Goal: Task Accomplishment & Management: Manage account settings

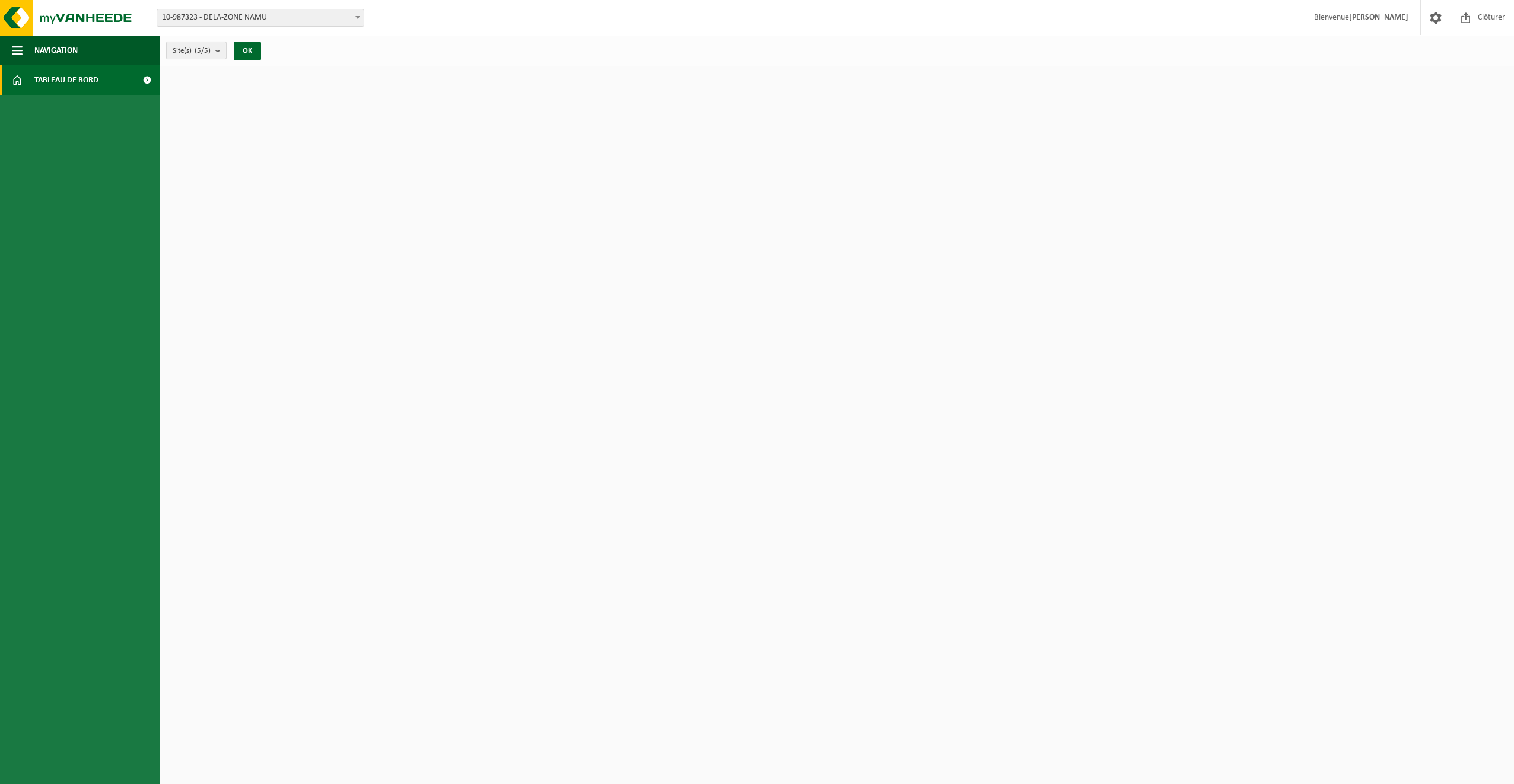
click at [219, 49] on b "submit" at bounding box center [220, 50] width 11 height 17
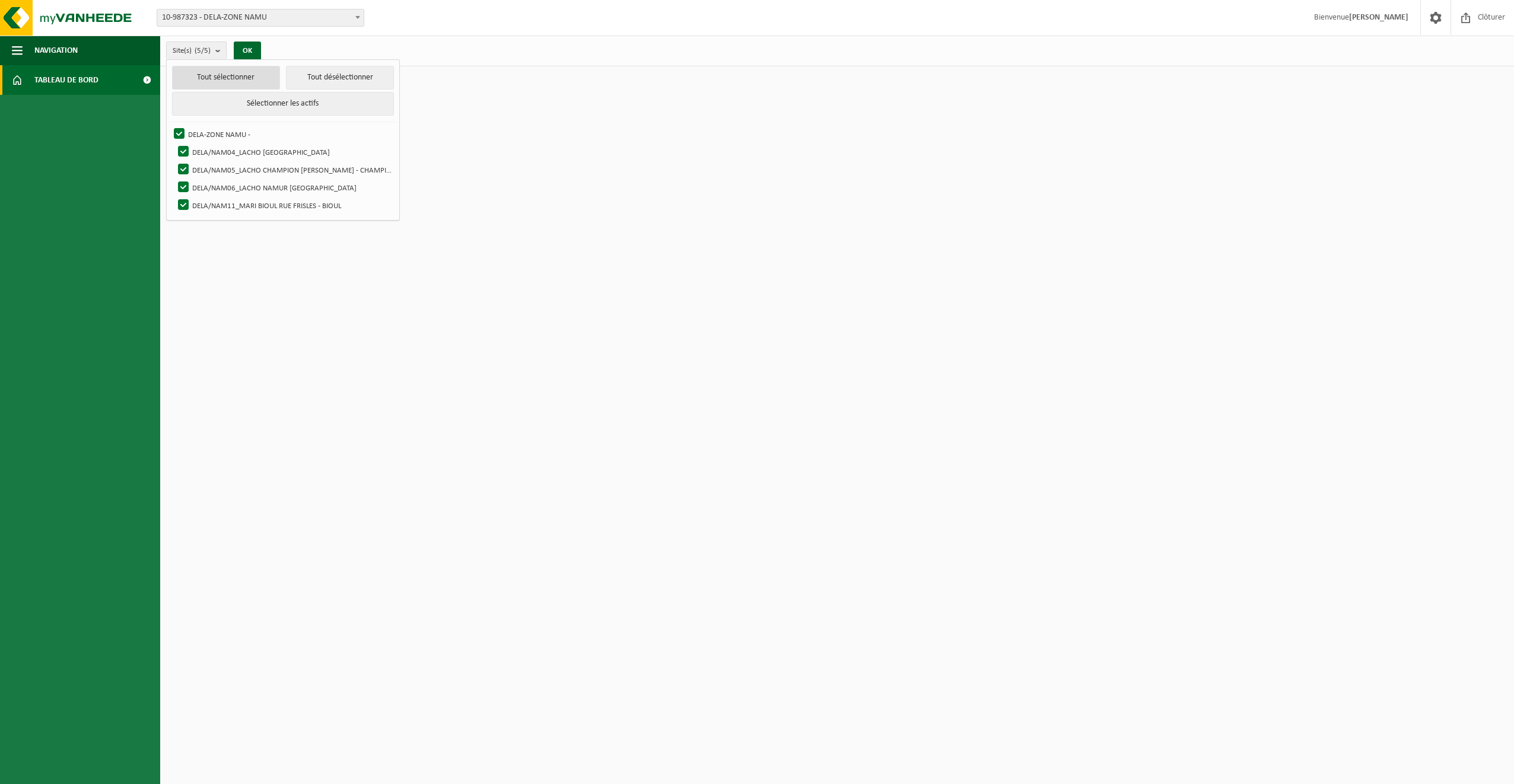
click at [216, 74] on button "Tout sélectionner" at bounding box center [226, 78] width 108 height 24
click at [304, 66] on button "Tout désélectionner" at bounding box center [340, 78] width 108 height 24
checkbox input "false"
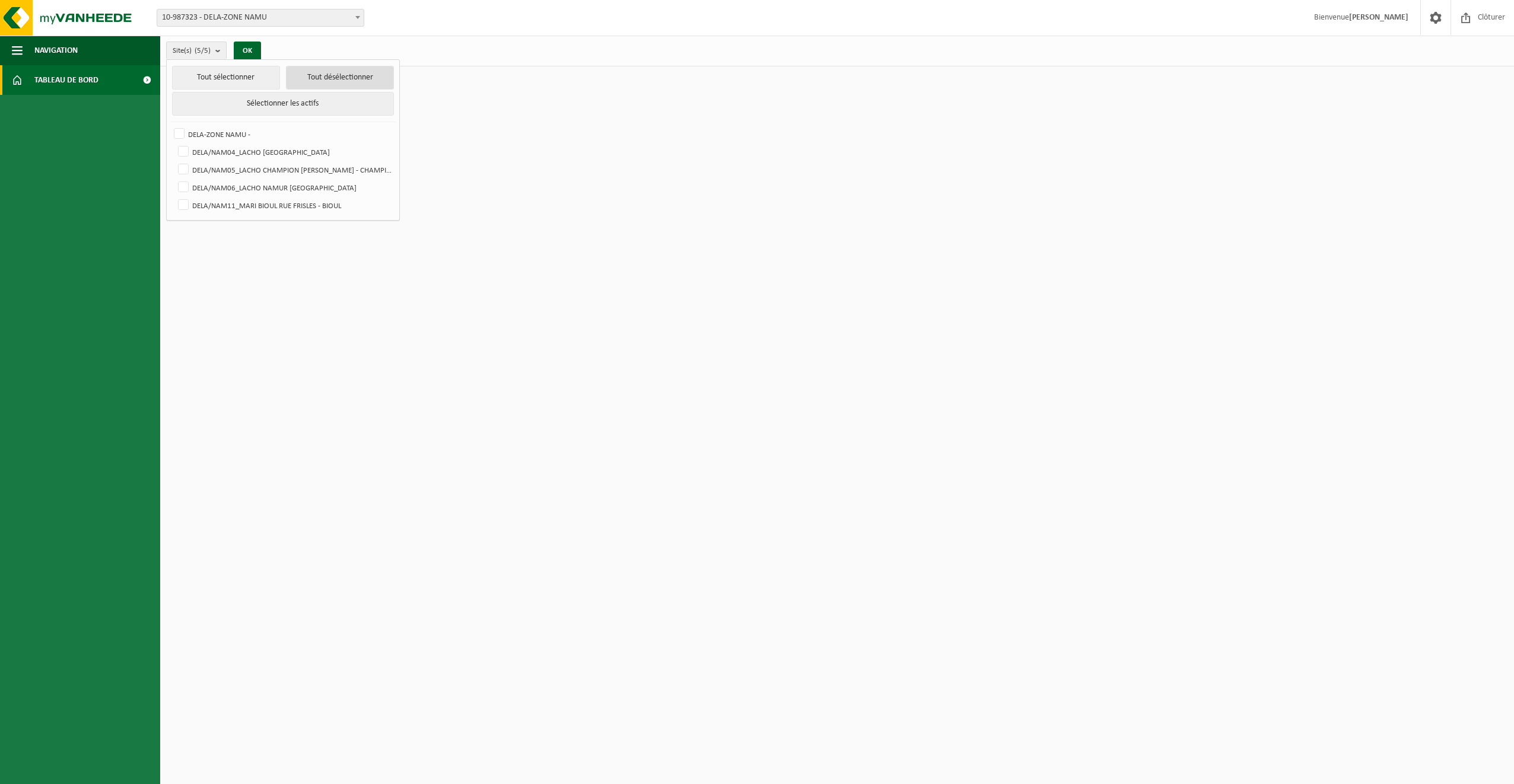
checkbox input "false"
click at [247, 48] on button "OK" at bounding box center [248, 51] width 27 height 19
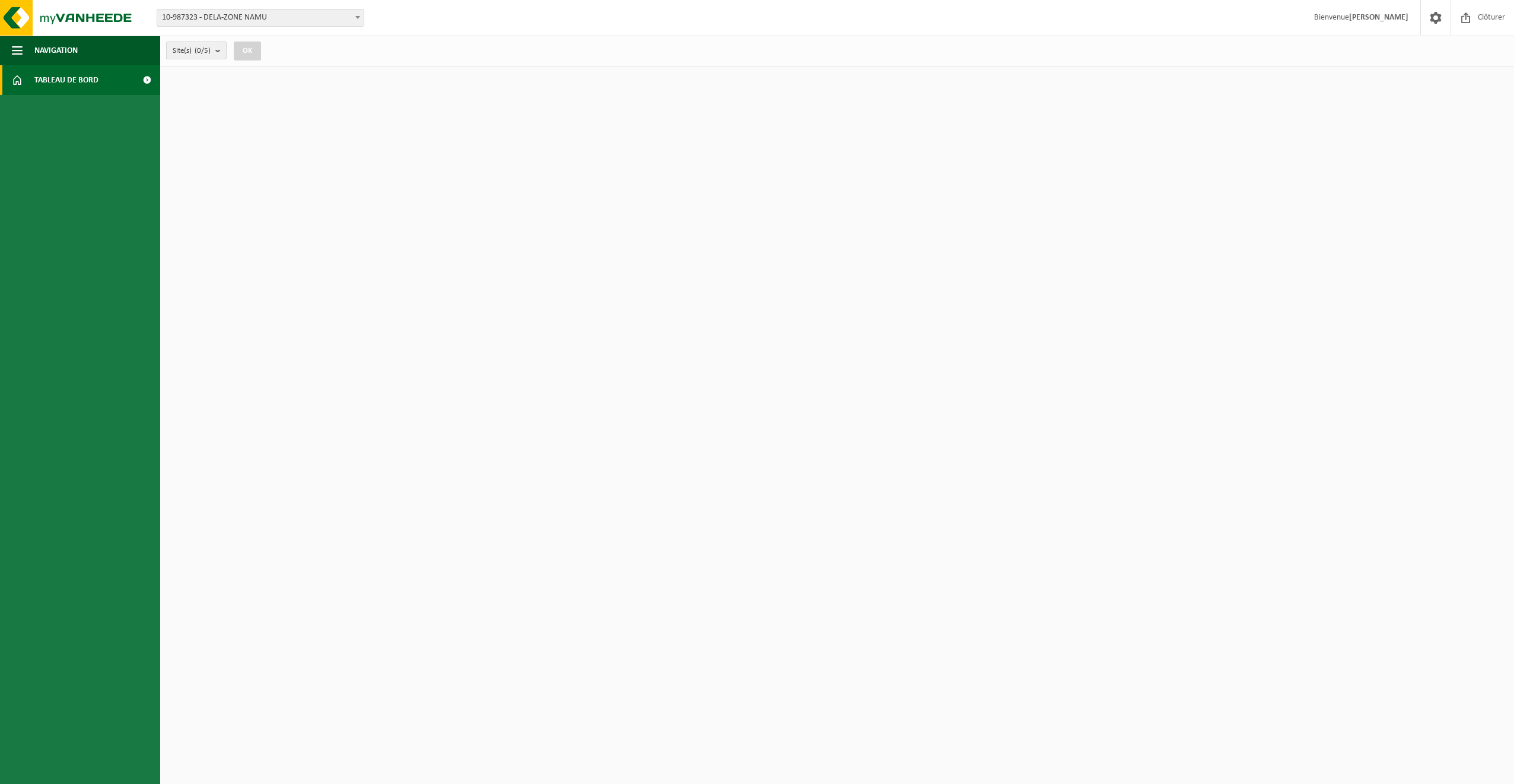
click at [219, 53] on b "submit" at bounding box center [220, 50] width 11 height 17
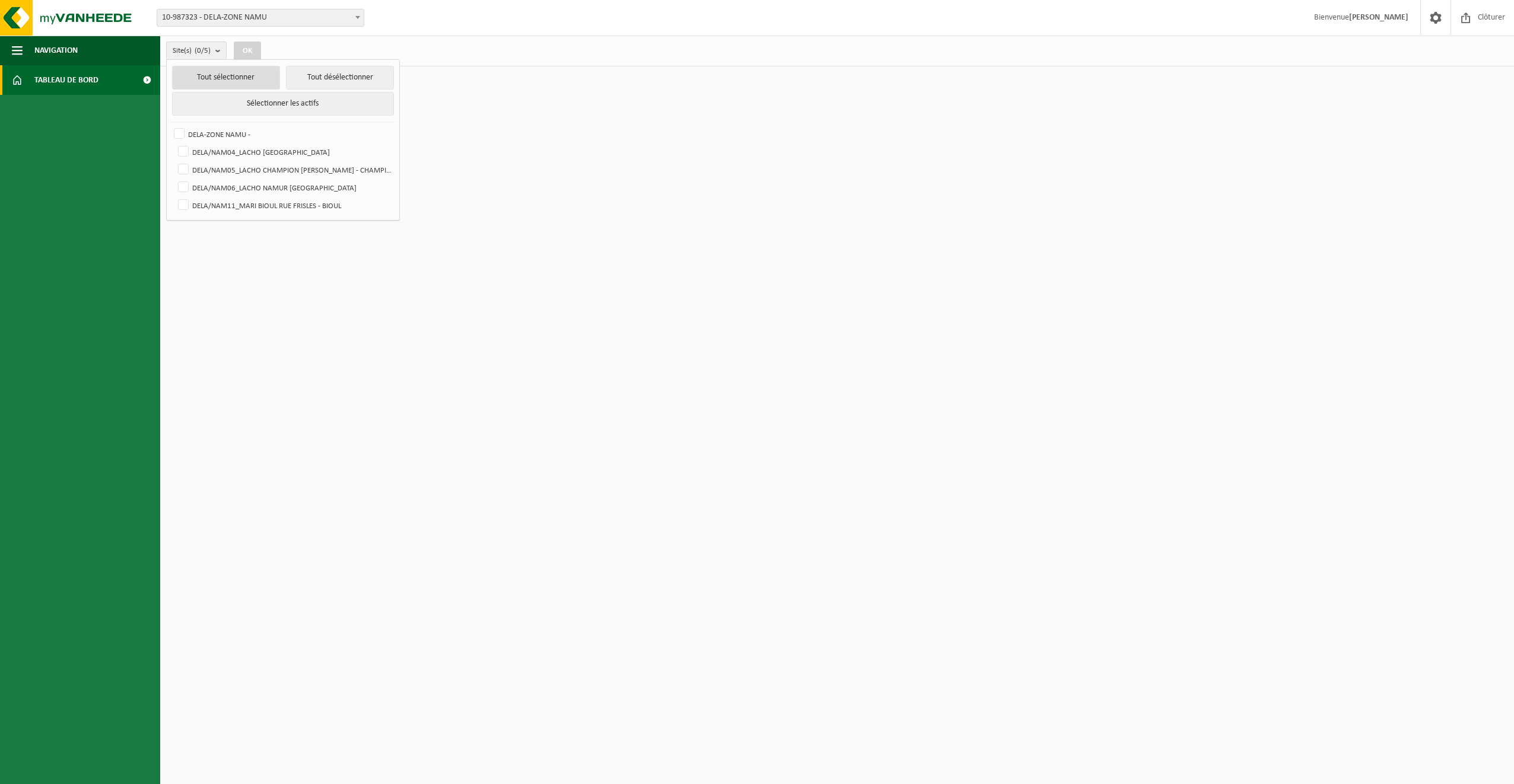
click at [211, 74] on button "Tout sélectionner" at bounding box center [226, 78] width 108 height 24
checkbox input "true"
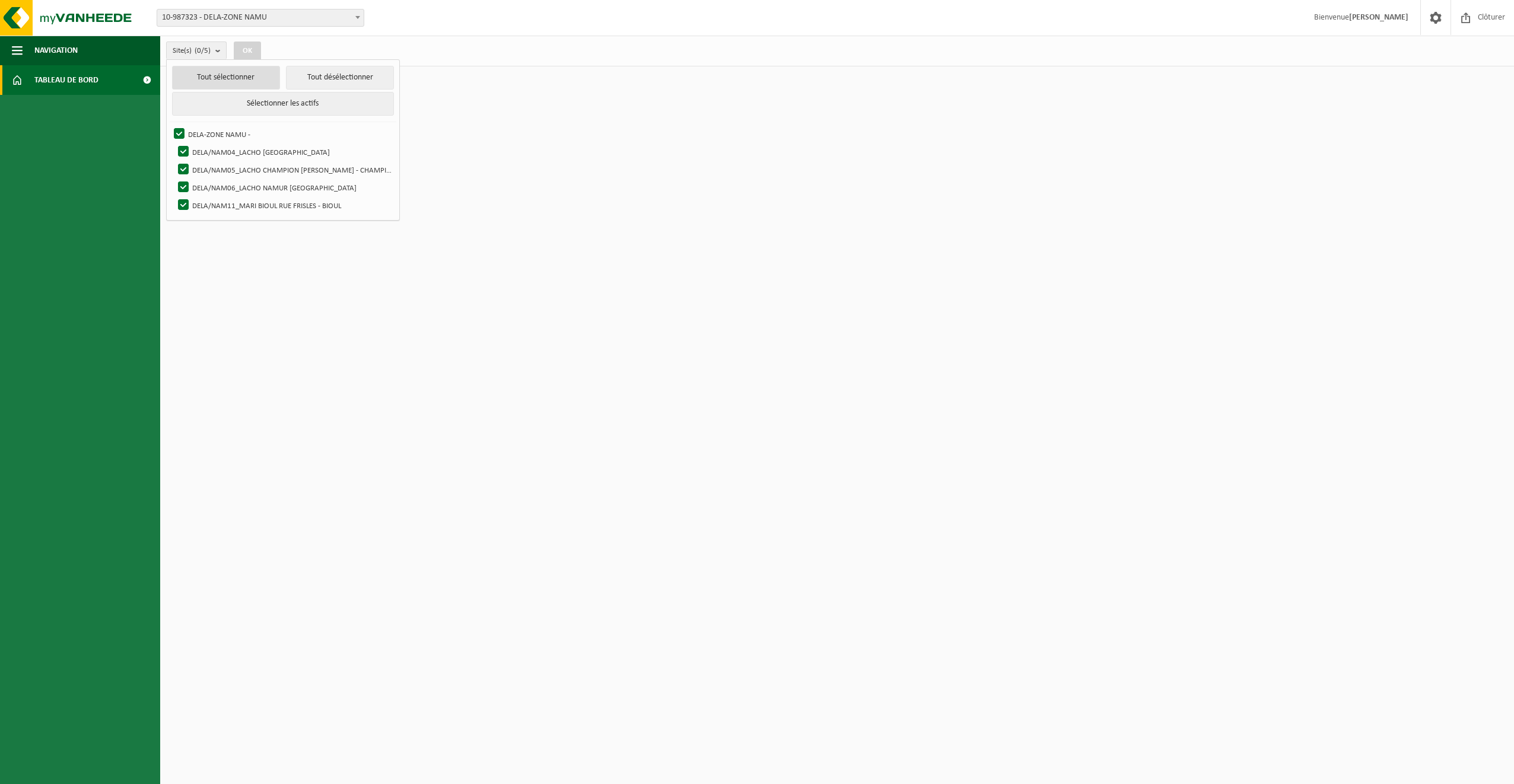
checkbox input "true"
click at [251, 42] on button "OK" at bounding box center [248, 51] width 27 height 19
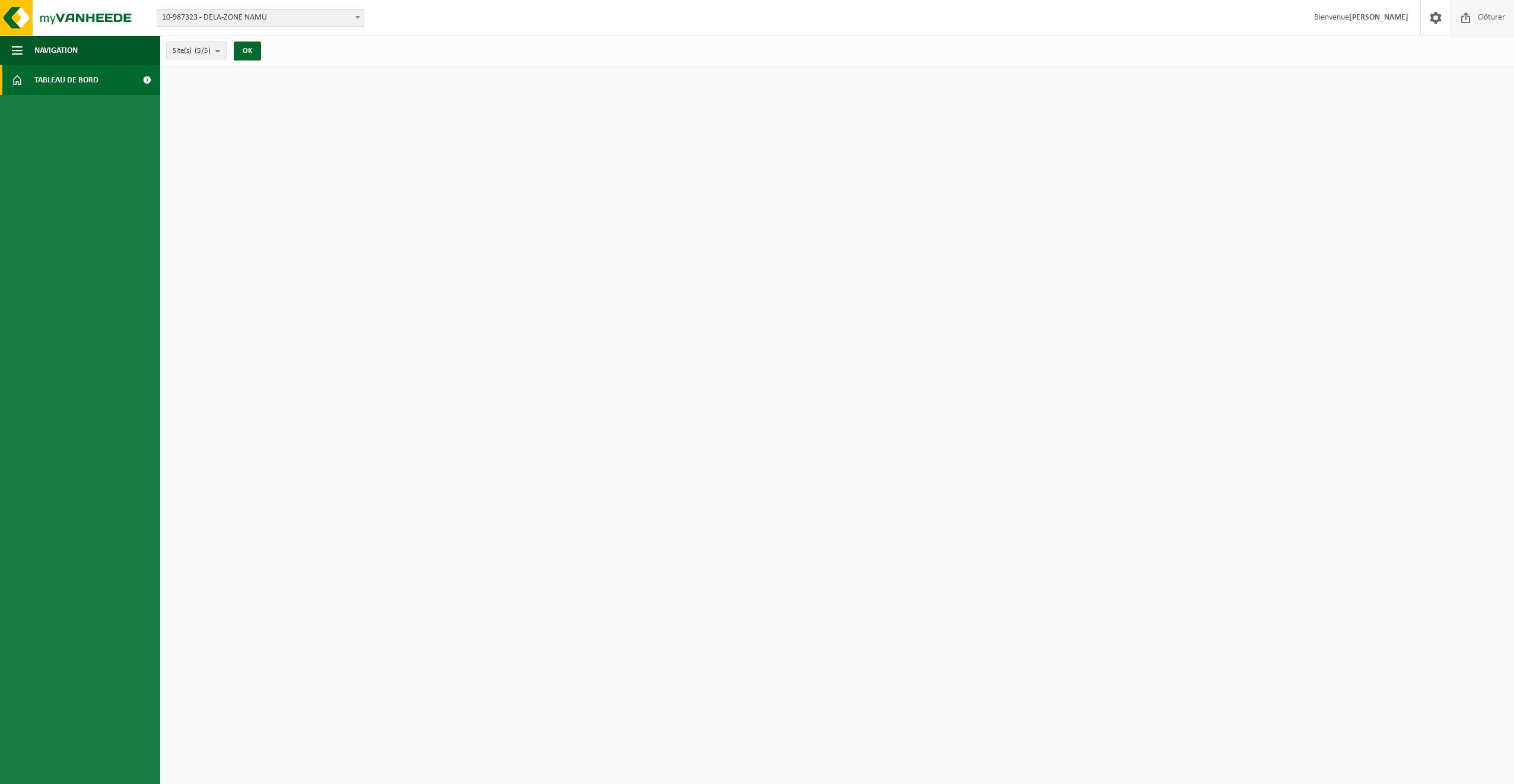
click at [1465, 17] on span at bounding box center [1465, 17] width 18 height 35
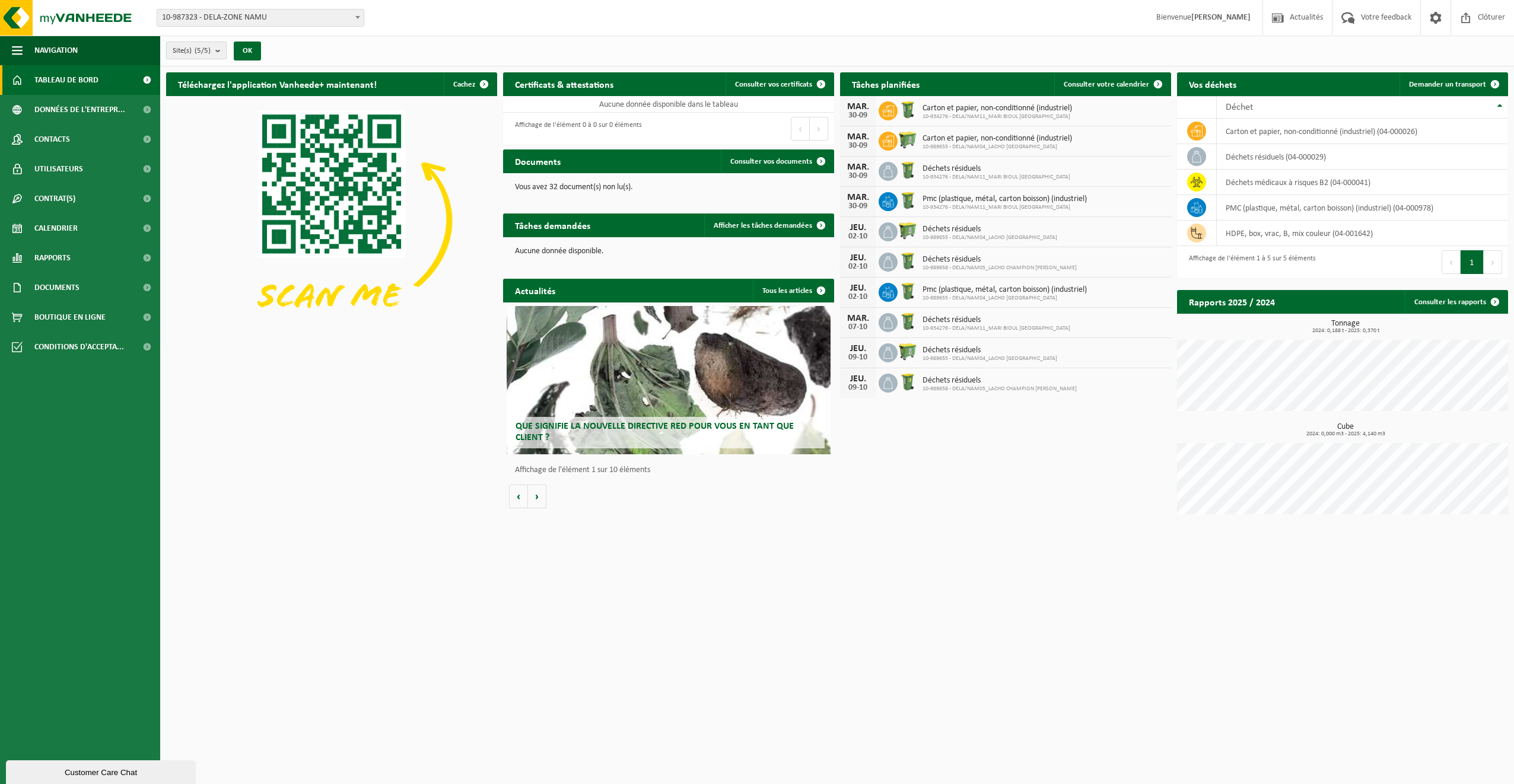
click at [218, 53] on b "submit" at bounding box center [220, 50] width 11 height 17
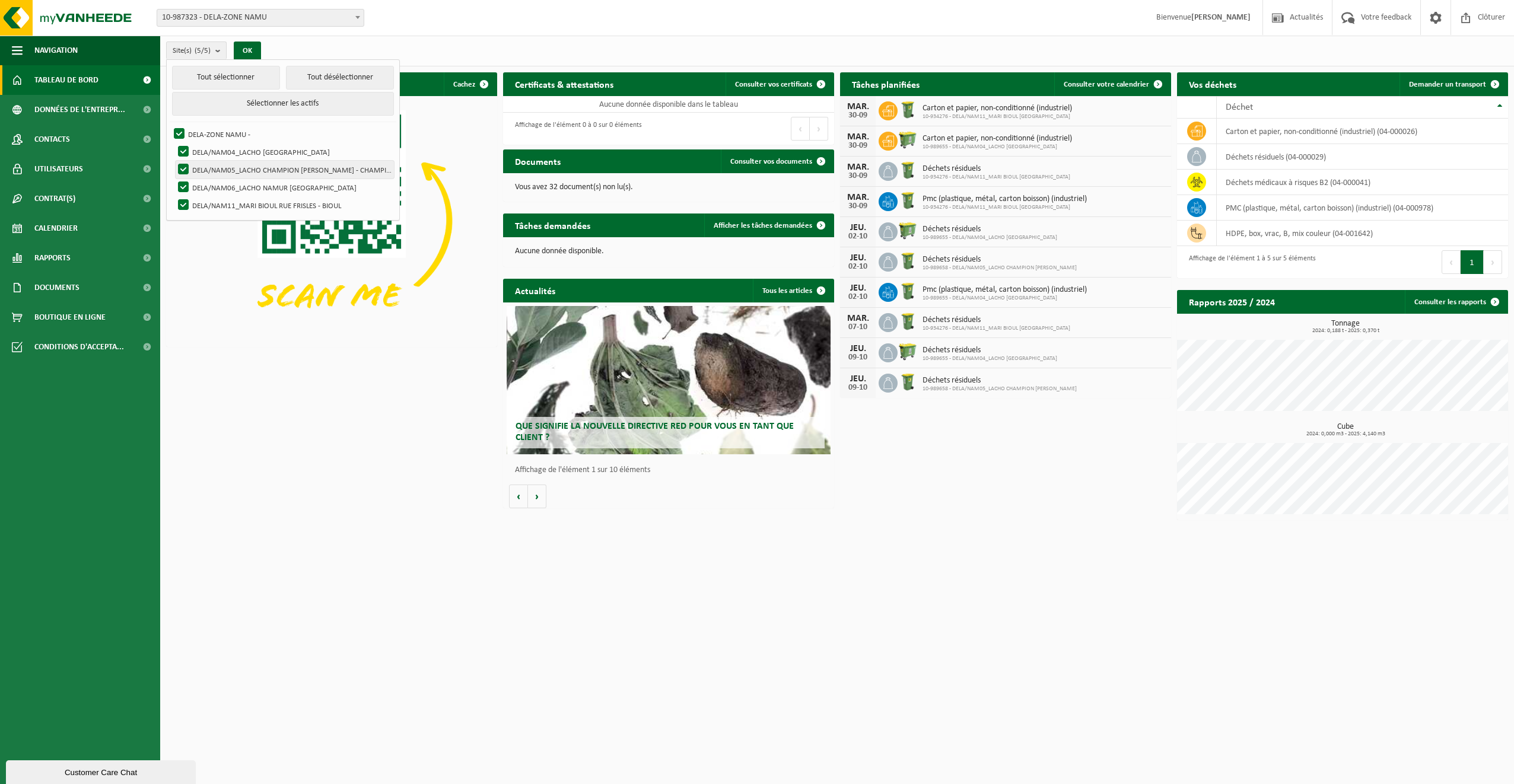
click at [290, 169] on label "DELA/NAM05_LACHO CHAMPION CHÉE DE LOUVAIN - CHAMPION" at bounding box center [284, 169] width 218 height 18
click at [174, 160] on input "DELA/NAM05_LACHO CHAMPION CHÉE DE LOUVAIN - CHAMPION" at bounding box center [173, 160] width 1 height 1
click at [290, 169] on label "DELA/NAM05_LACHO CHAMPION CHÉE DE LOUVAIN - CHAMPION" at bounding box center [284, 169] width 218 height 18
click at [174, 160] on input "DELA/NAM05_LACHO CHAMPION CHÉE DE LOUVAIN - CHAMPION" at bounding box center [173, 160] width 1 height 1
checkbox input "true"
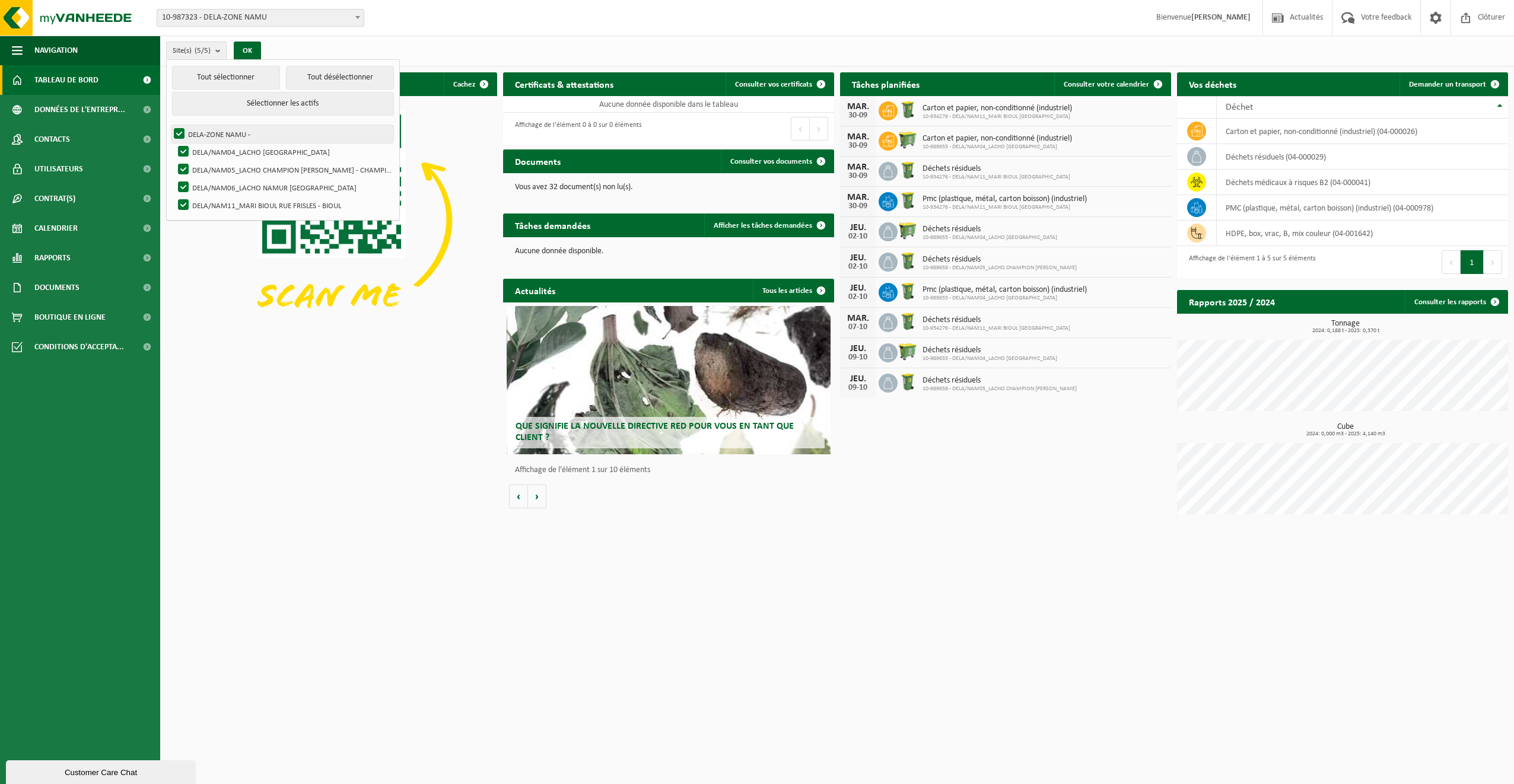
click at [176, 129] on label "DELA-ZONE NAMU -" at bounding box center [282, 134] width 222 height 18
click at [170, 125] on input "DELA-ZONE NAMU -" at bounding box center [169, 124] width 1 height 1
checkbox input "false"
click at [329, 75] on button "Tout désélectionner" at bounding box center [340, 78] width 108 height 24
checkbox input "false"
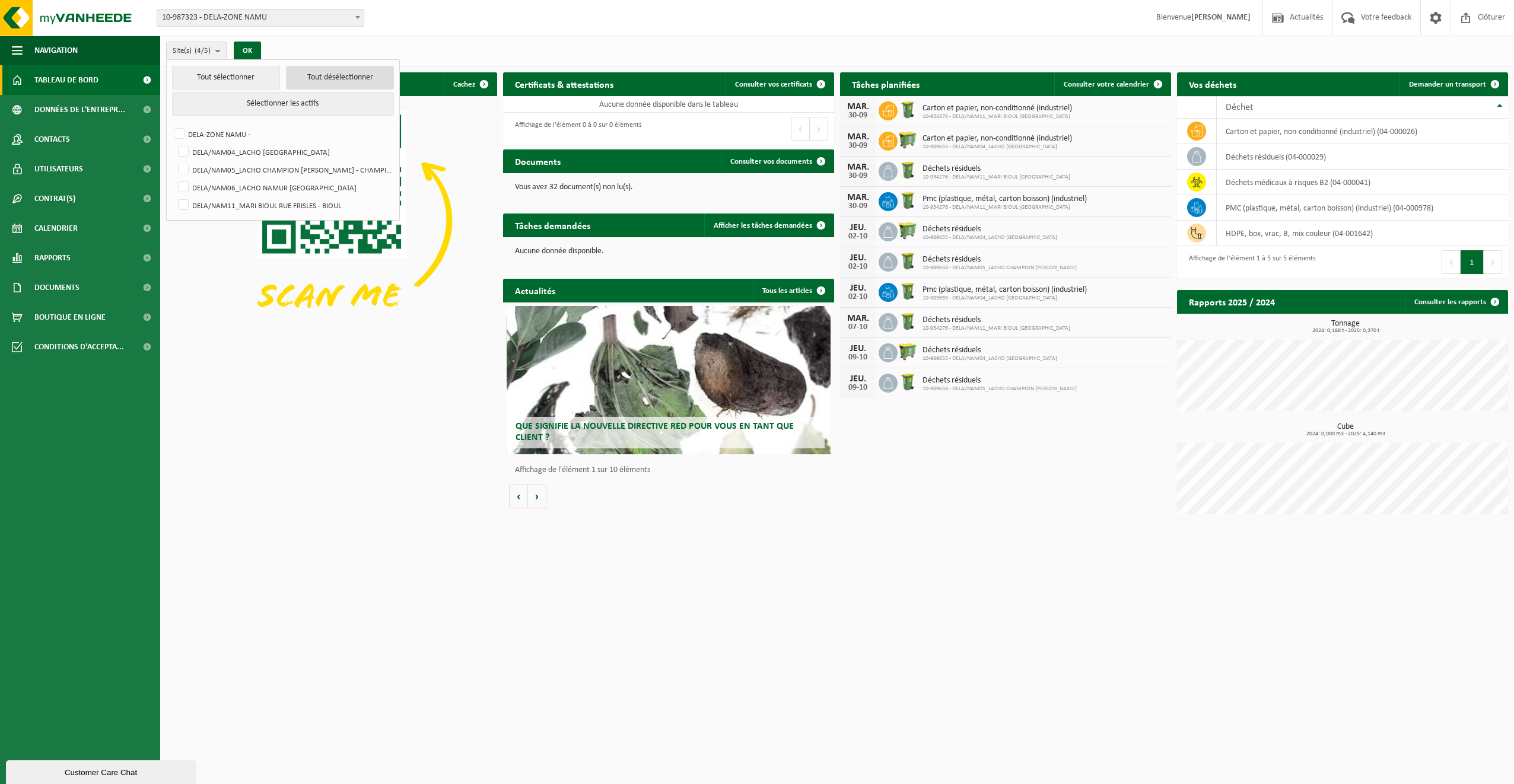
checkbox input "false"
click at [186, 167] on label "DELA/NAM05_LACHO CHAMPION CHÉE DE LOUVAIN - CHAMPION" at bounding box center [284, 169] width 218 height 18
click at [174, 160] on input "DELA/NAM05_LACHO CHAMPION CHÉE DE LOUVAIN - CHAMPION" at bounding box center [173, 160] width 1 height 1
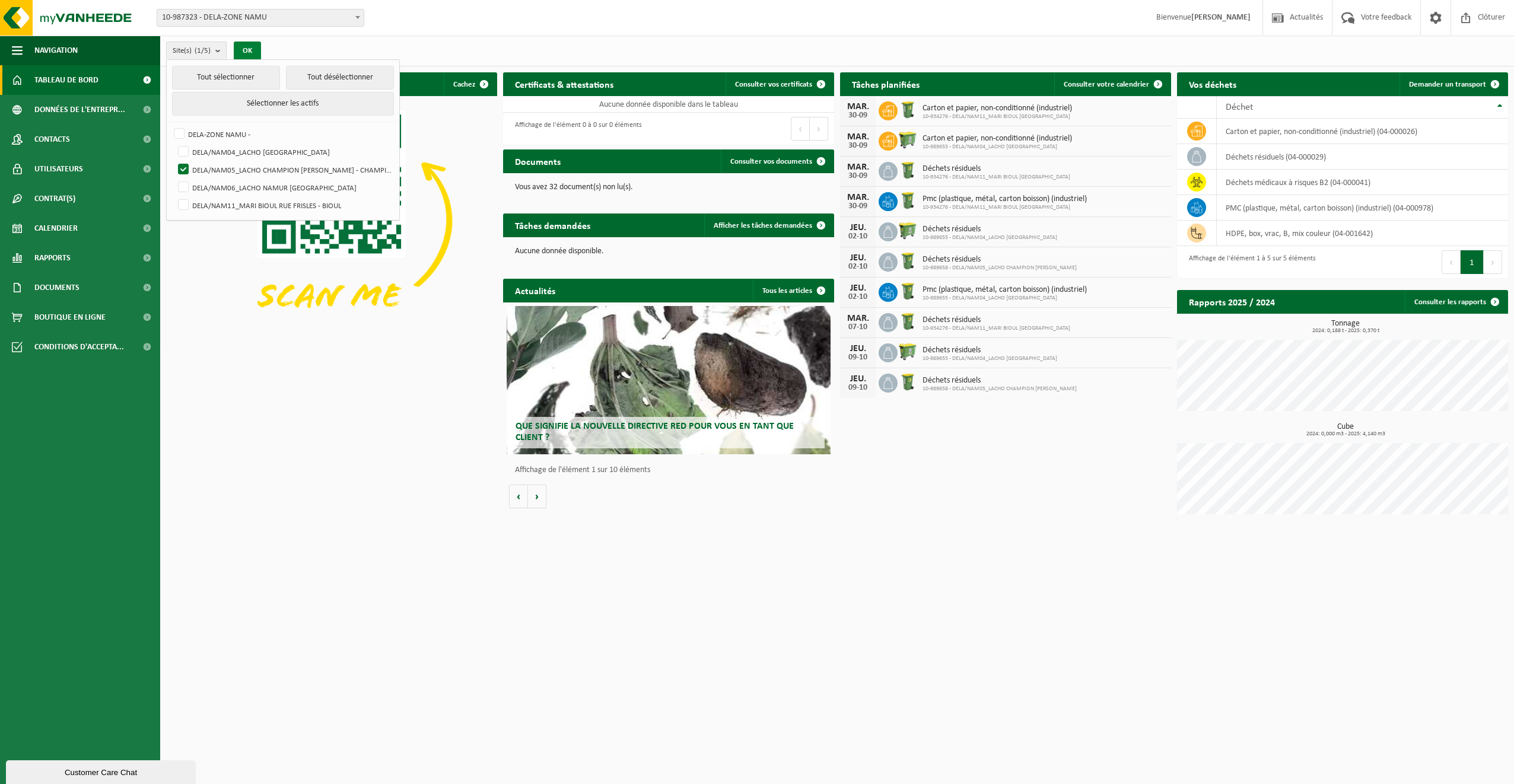
click at [253, 50] on button "OK" at bounding box center [248, 51] width 27 height 19
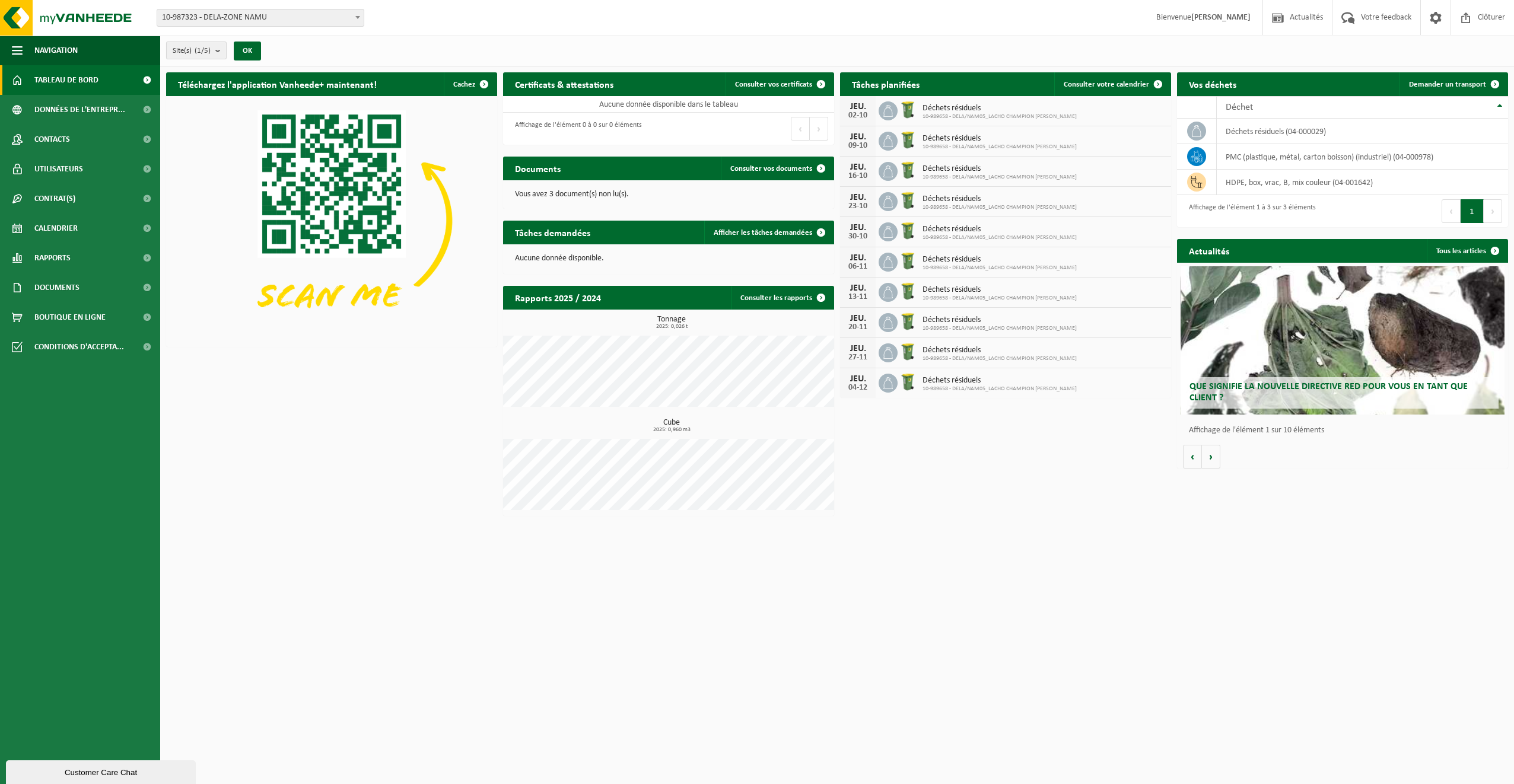
click at [221, 52] on b "submit" at bounding box center [220, 50] width 11 height 17
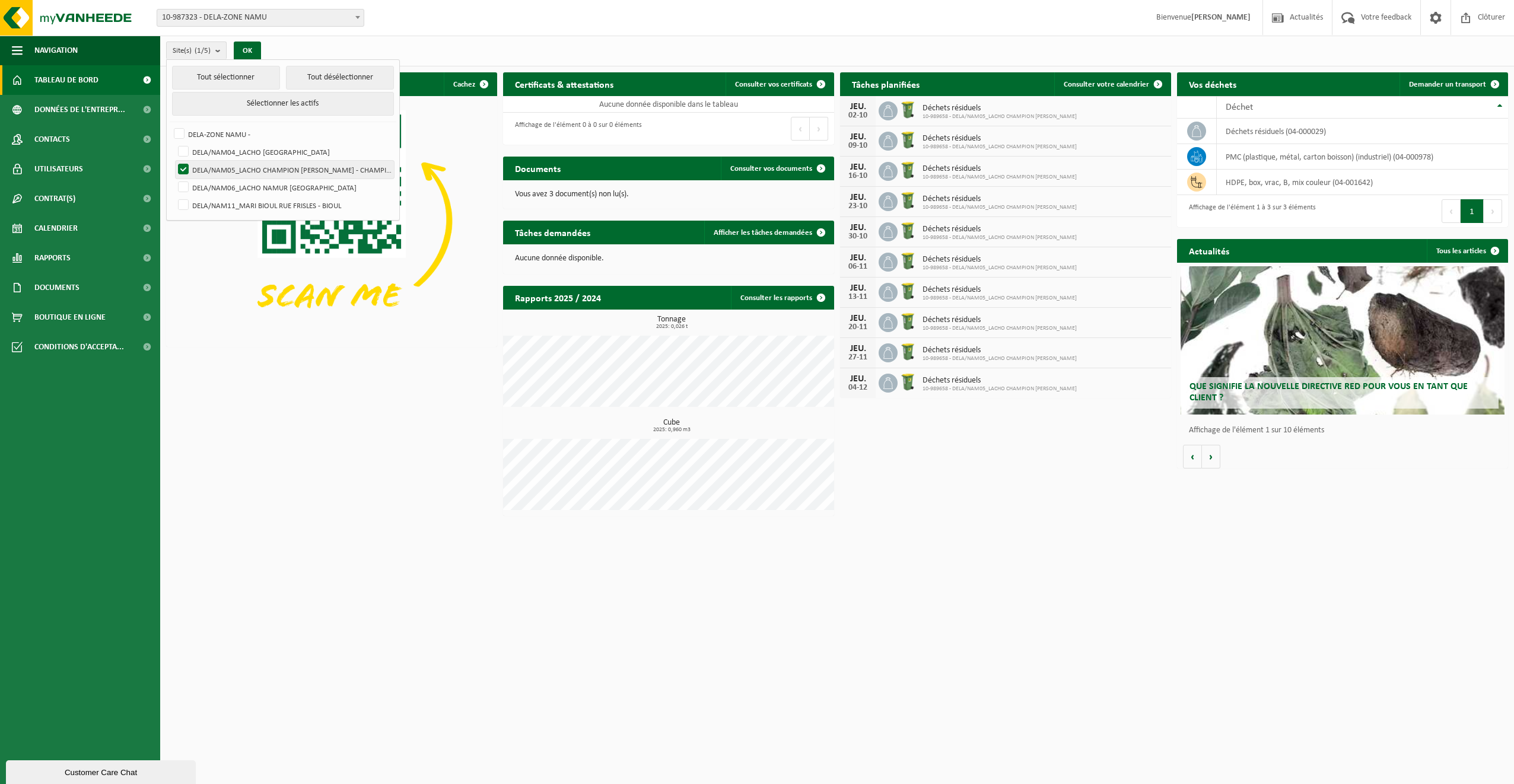
click at [177, 167] on label "DELA/NAM05_LACHO CHAMPION CHÉE DE LOUVAIN - CHAMPION" at bounding box center [284, 169] width 218 height 18
click at [174, 160] on input "DELA/NAM05_LACHO CHAMPION CHÉE DE LOUVAIN - CHAMPION" at bounding box center [173, 160] width 1 height 1
checkbox input "false"
click at [183, 184] on label "DELA/NAM06_LACHO NAMUR [GEOGRAPHIC_DATA]" at bounding box center [284, 187] width 218 height 18
click at [174, 178] on input "DELA/NAM06_LACHO NAMUR [GEOGRAPHIC_DATA]" at bounding box center [173, 178] width 1 height 1
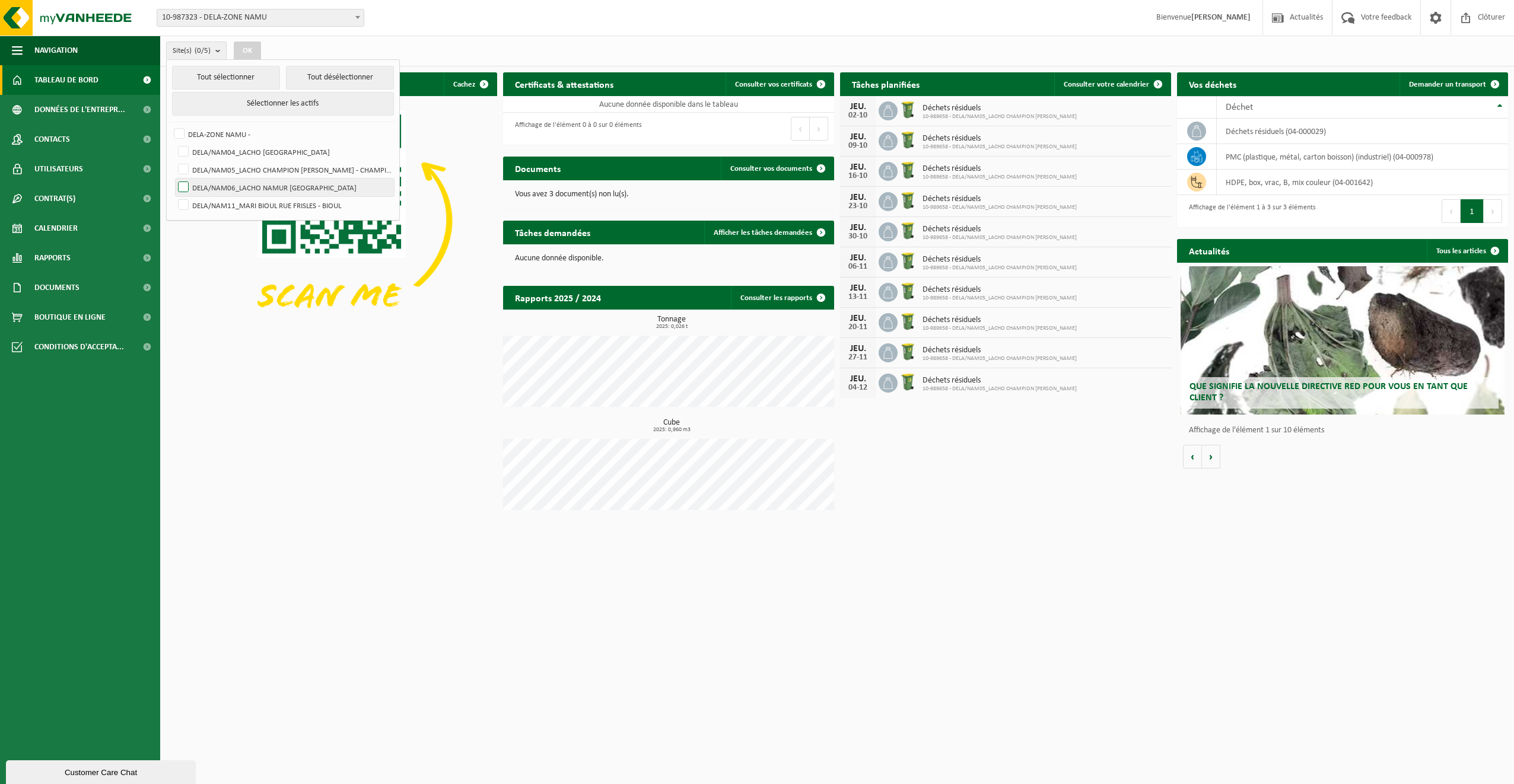
checkbox input "true"
click at [241, 47] on button "OK" at bounding box center [248, 51] width 27 height 19
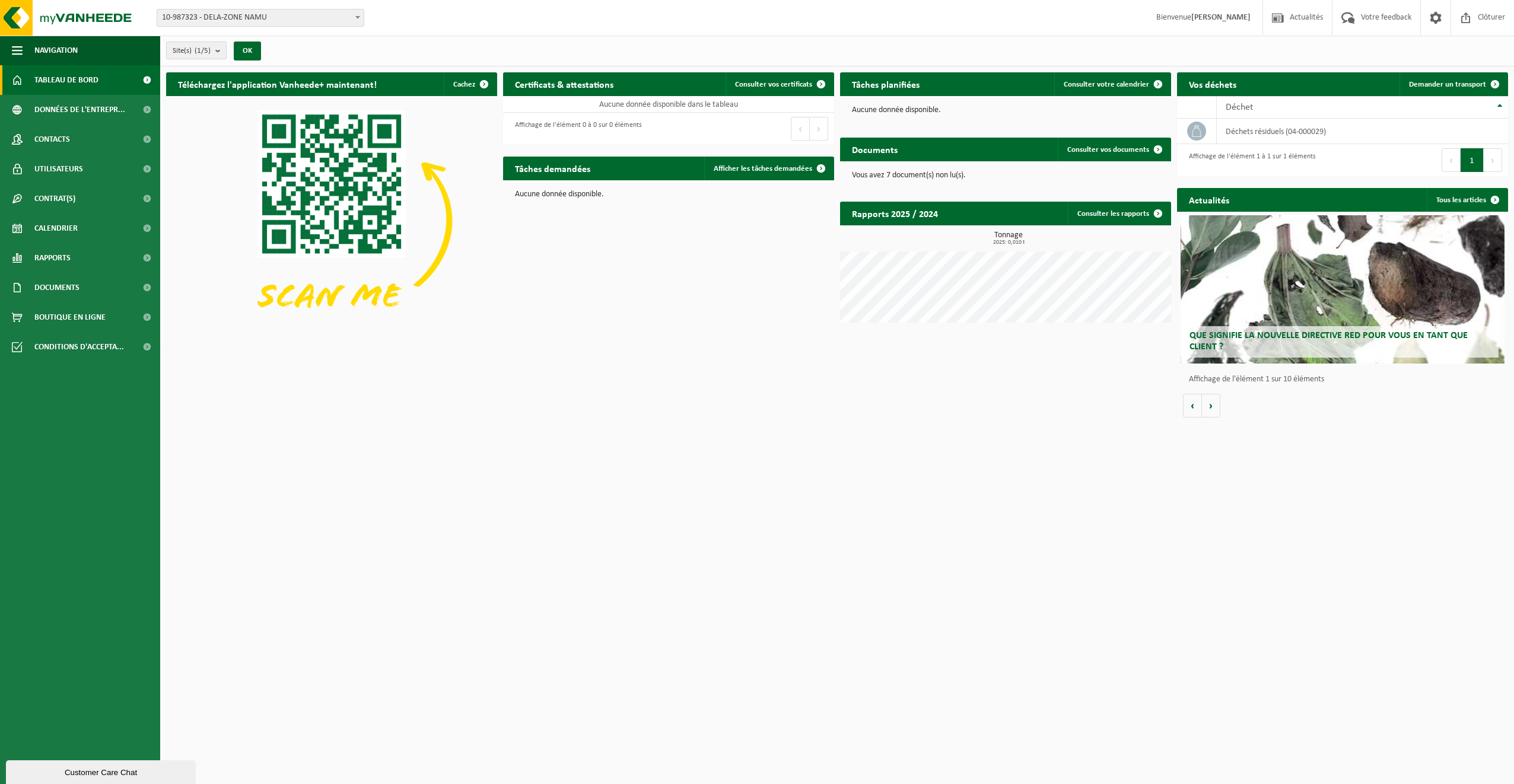
click at [220, 53] on b "submit" at bounding box center [220, 50] width 11 height 17
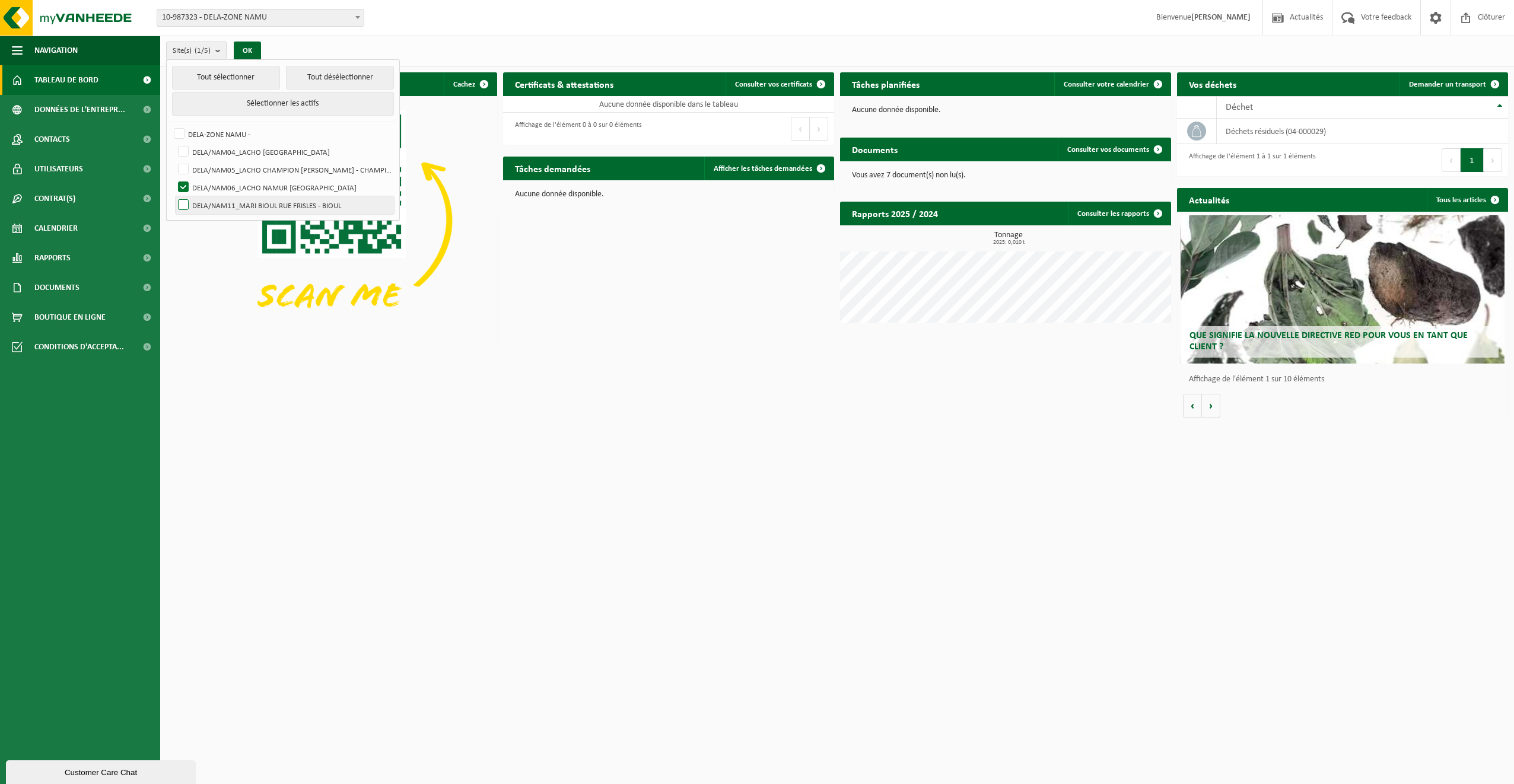
click at [211, 202] on label "DELA/NAM11_MARI BIOUL RUE FRISLES - BIOUL" at bounding box center [284, 205] width 218 height 18
click at [174, 196] on input "DELA/NAM11_MARI BIOUL RUE FRISLES - BIOUL" at bounding box center [173, 196] width 1 height 1
checkbox input "true"
click at [187, 185] on label "DELA/NAM06_LACHO NAMUR [GEOGRAPHIC_DATA]" at bounding box center [284, 187] width 218 height 18
click at [174, 178] on input "DELA/NAM06_LACHO NAMUR [GEOGRAPHIC_DATA]" at bounding box center [173, 178] width 1 height 1
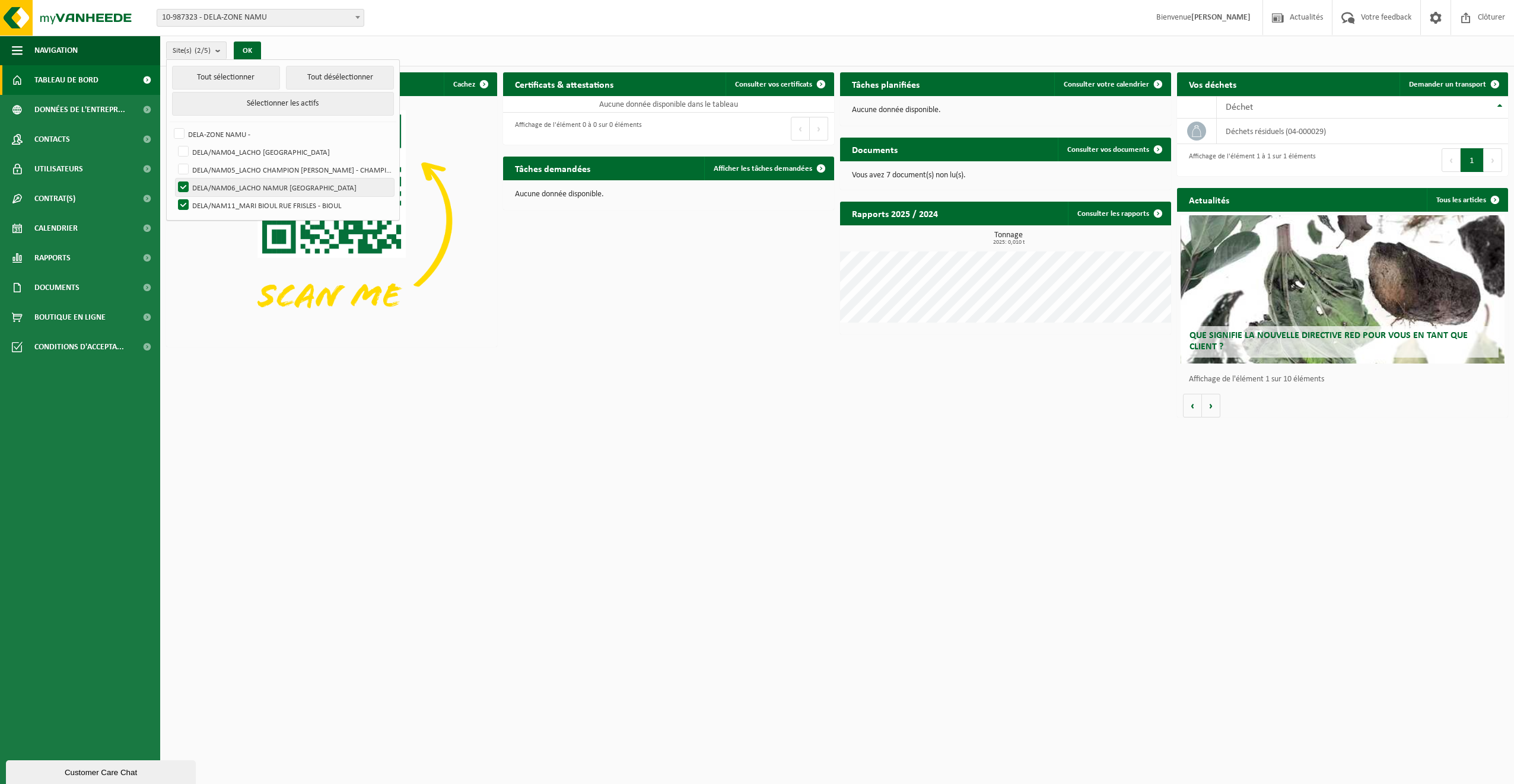
checkbox input "false"
click at [247, 48] on button "OK" at bounding box center [248, 51] width 27 height 19
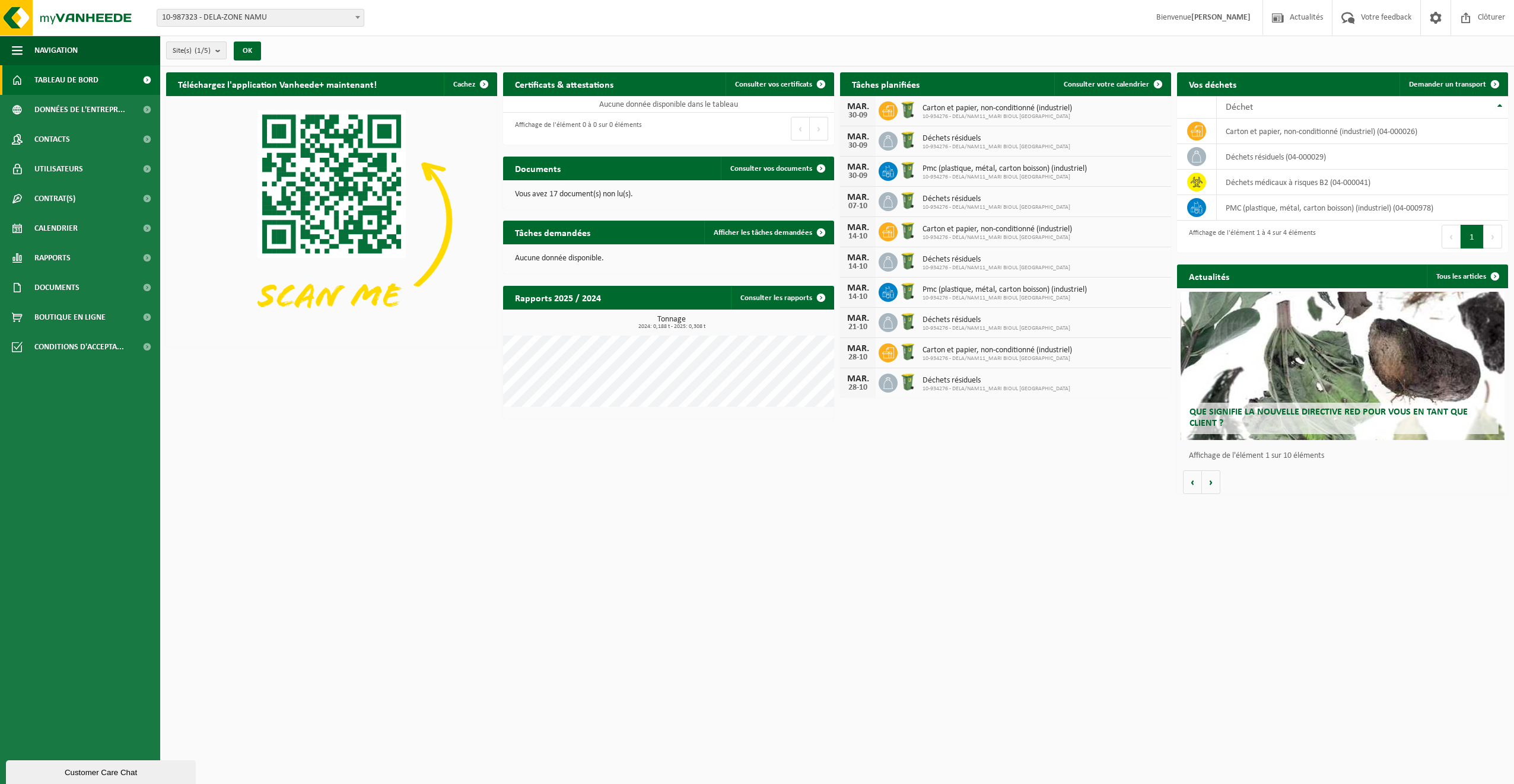
click at [221, 52] on b "submit" at bounding box center [220, 50] width 11 height 17
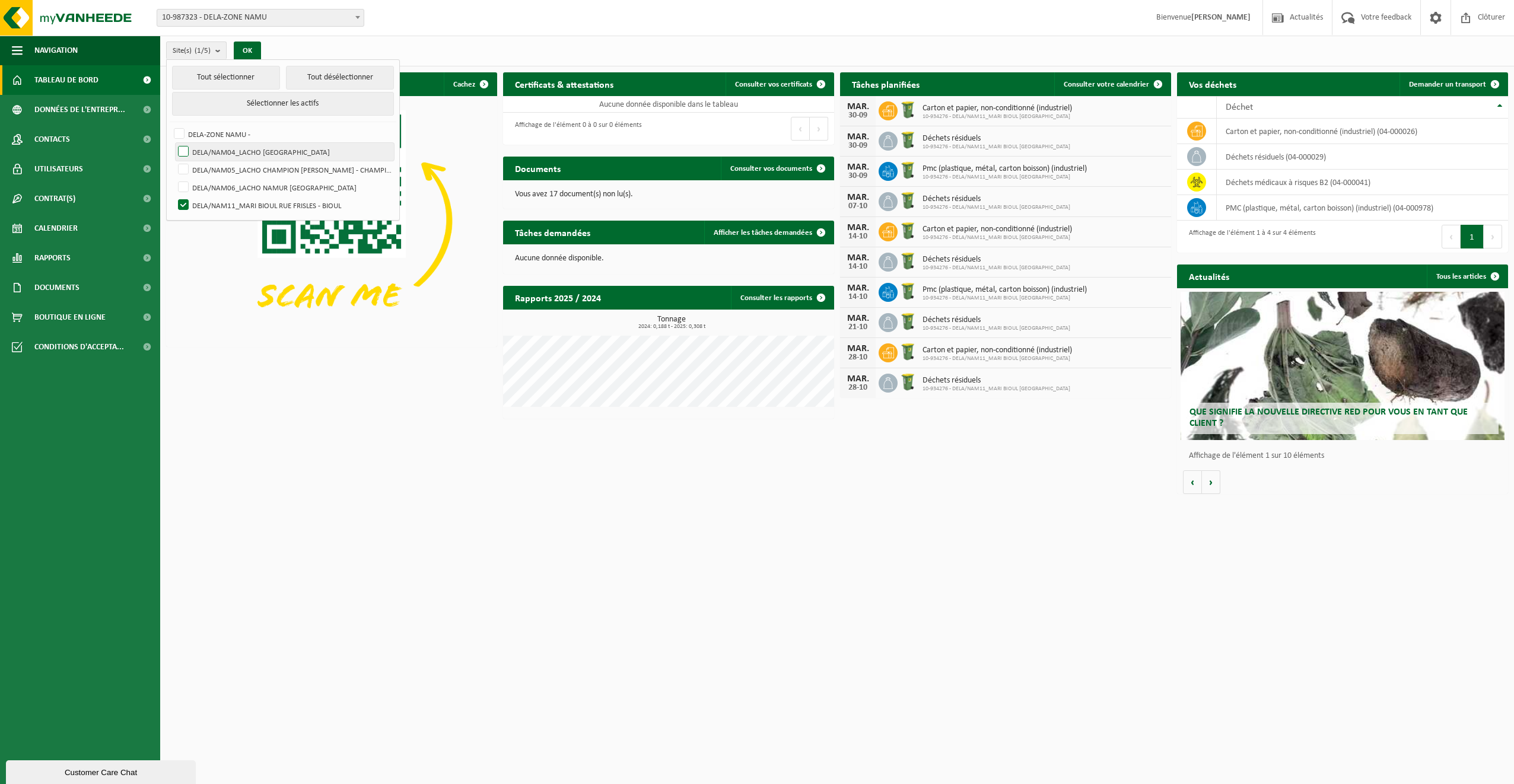
click at [222, 144] on label "DELA/NAM04_LACHO [GEOGRAPHIC_DATA]" at bounding box center [284, 152] width 218 height 18
click at [174, 143] on input "DELA/NAM04_LACHO [GEOGRAPHIC_DATA]" at bounding box center [173, 142] width 1 height 1
checkbox input "true"
click at [185, 199] on label "DELA/NAM11_MARI BIOUL RUE FRISLES - BIOUL" at bounding box center [284, 205] width 218 height 18
click at [174, 196] on input "DELA/NAM11_MARI BIOUL RUE FRISLES - BIOUL" at bounding box center [173, 196] width 1 height 1
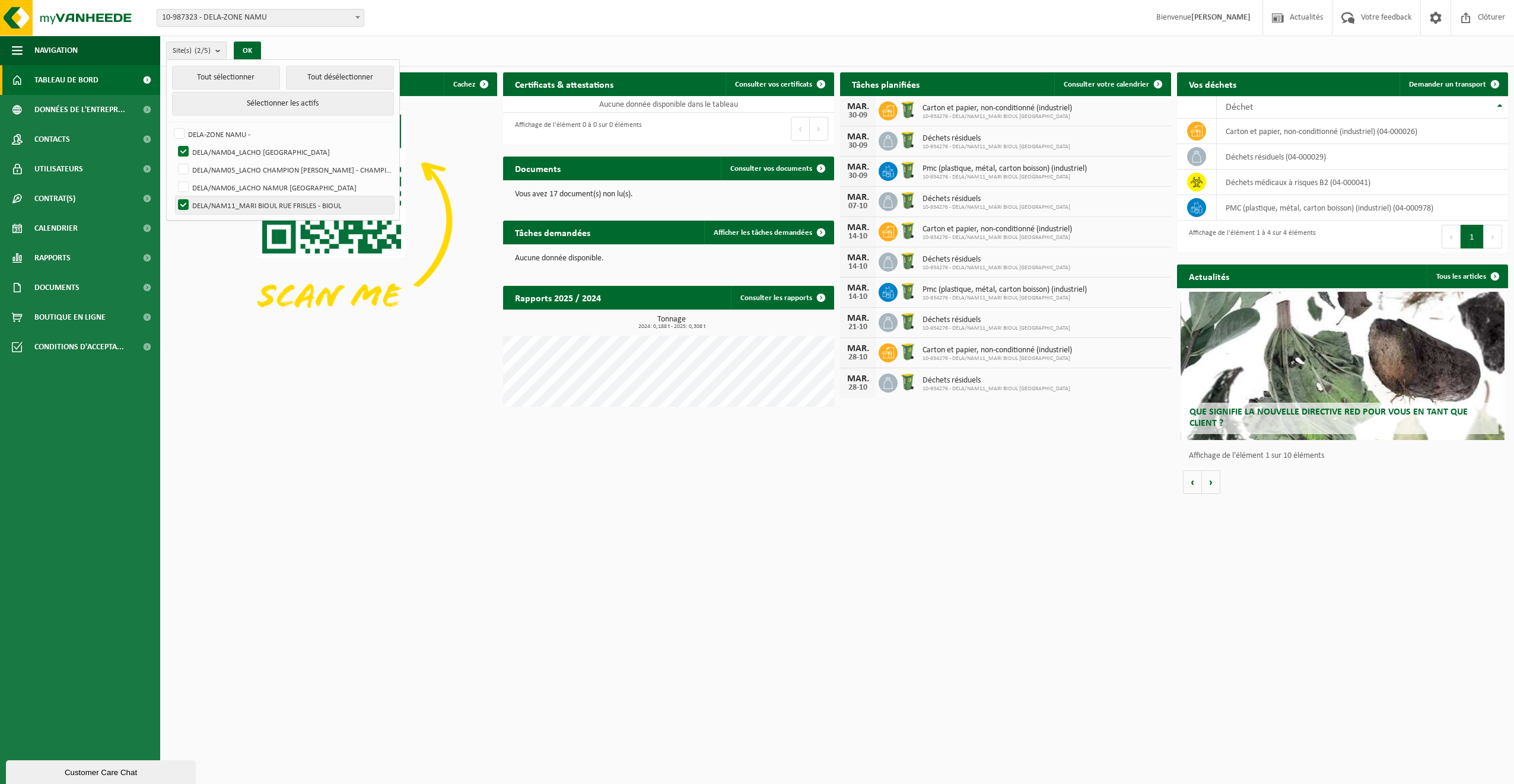
checkbox input "false"
click at [239, 52] on button "OK" at bounding box center [248, 51] width 27 height 19
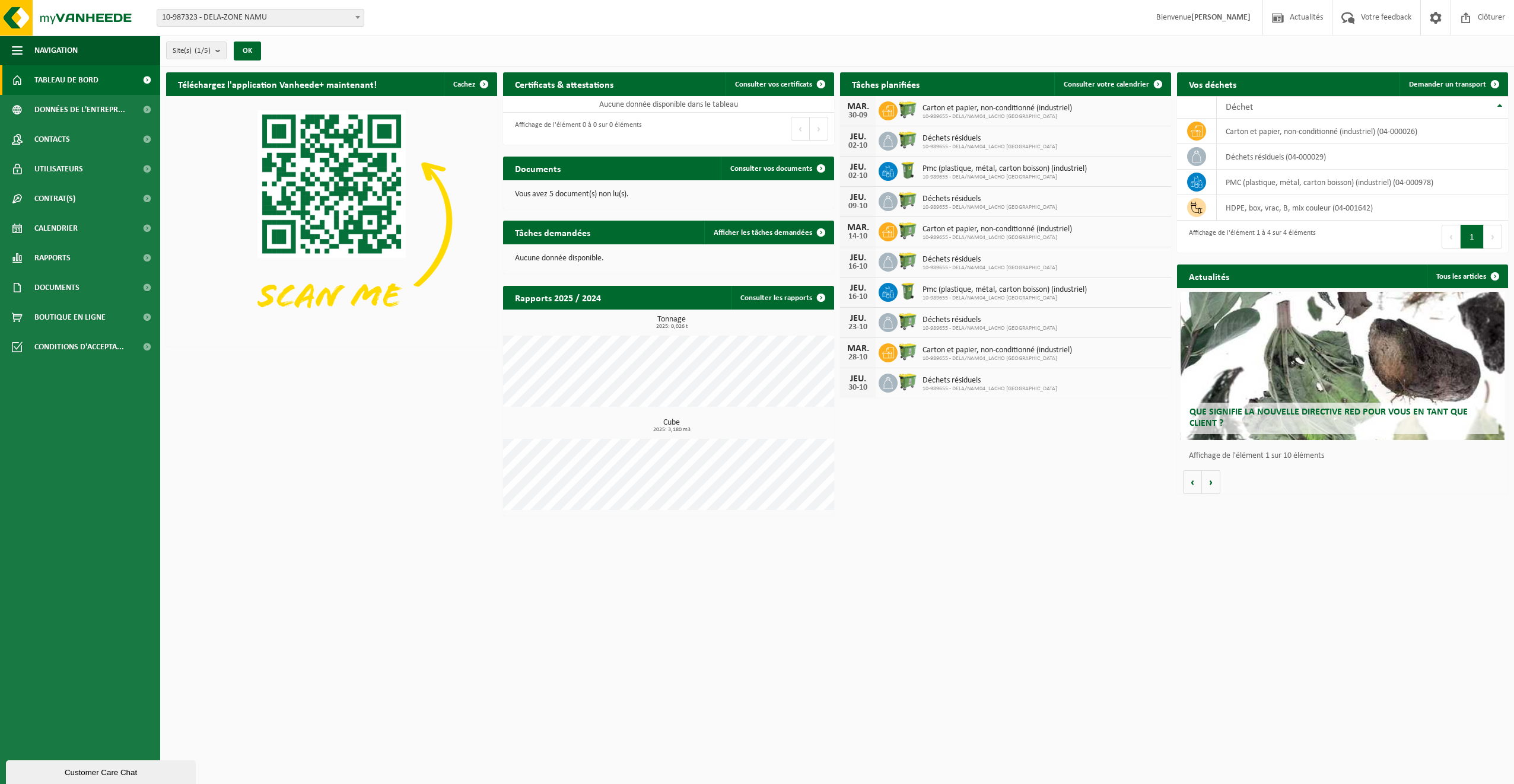
click at [38, 76] on span "Tableau de bord" at bounding box center [66, 80] width 64 height 30
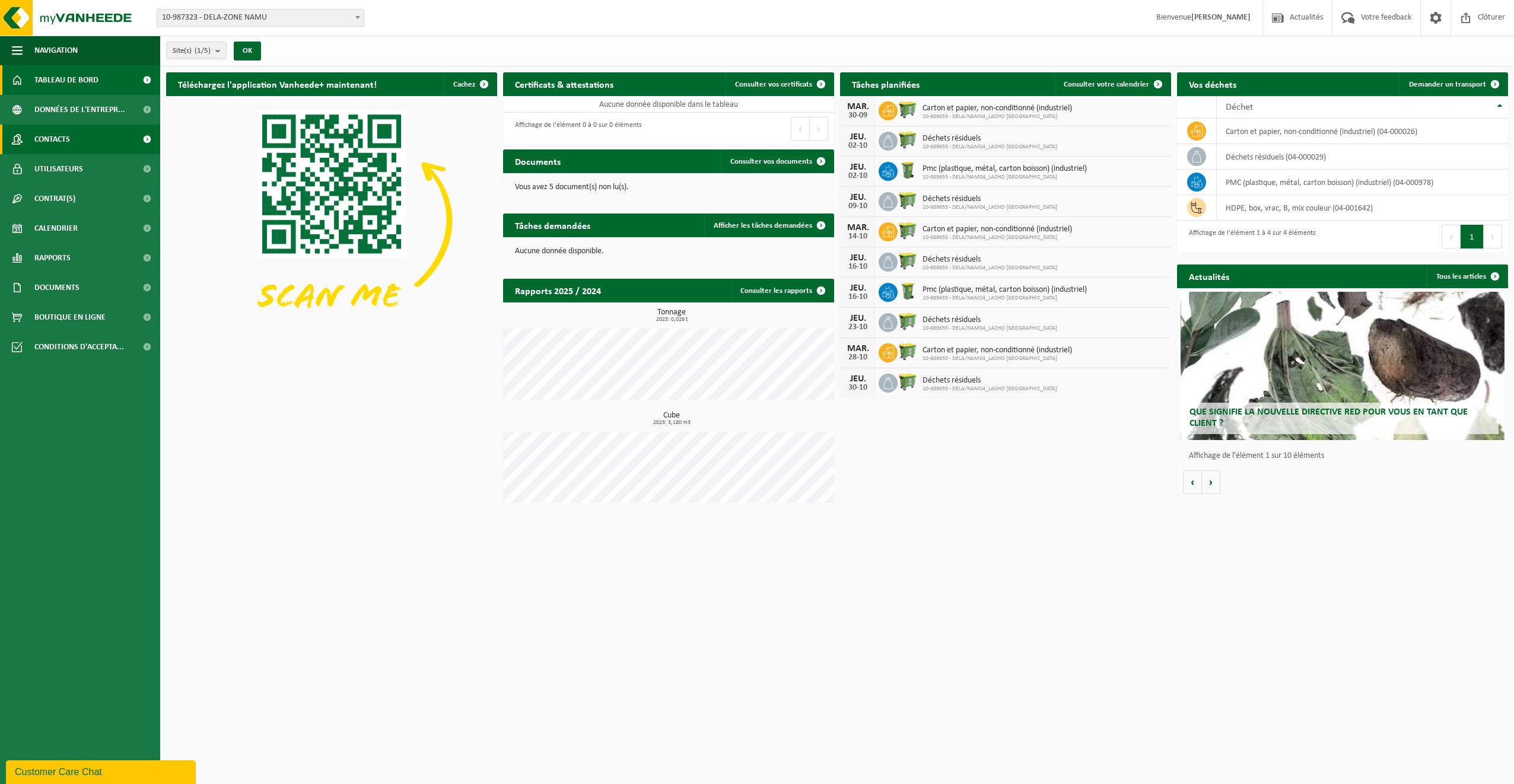
click at [147, 137] on span at bounding box center [147, 139] width 27 height 30
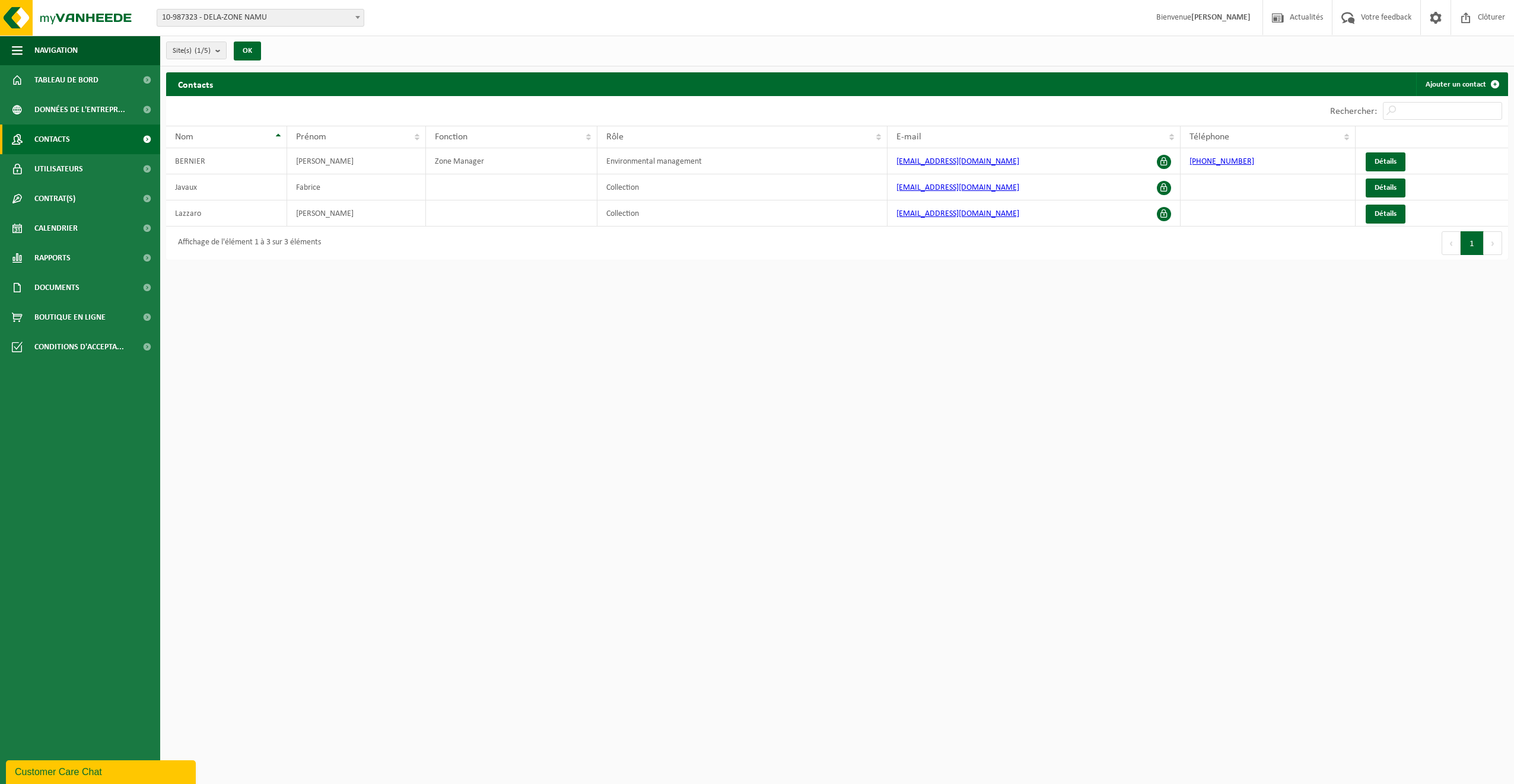
click at [147, 137] on span at bounding box center [147, 139] width 27 height 30
click at [219, 51] on b "submit" at bounding box center [220, 50] width 11 height 17
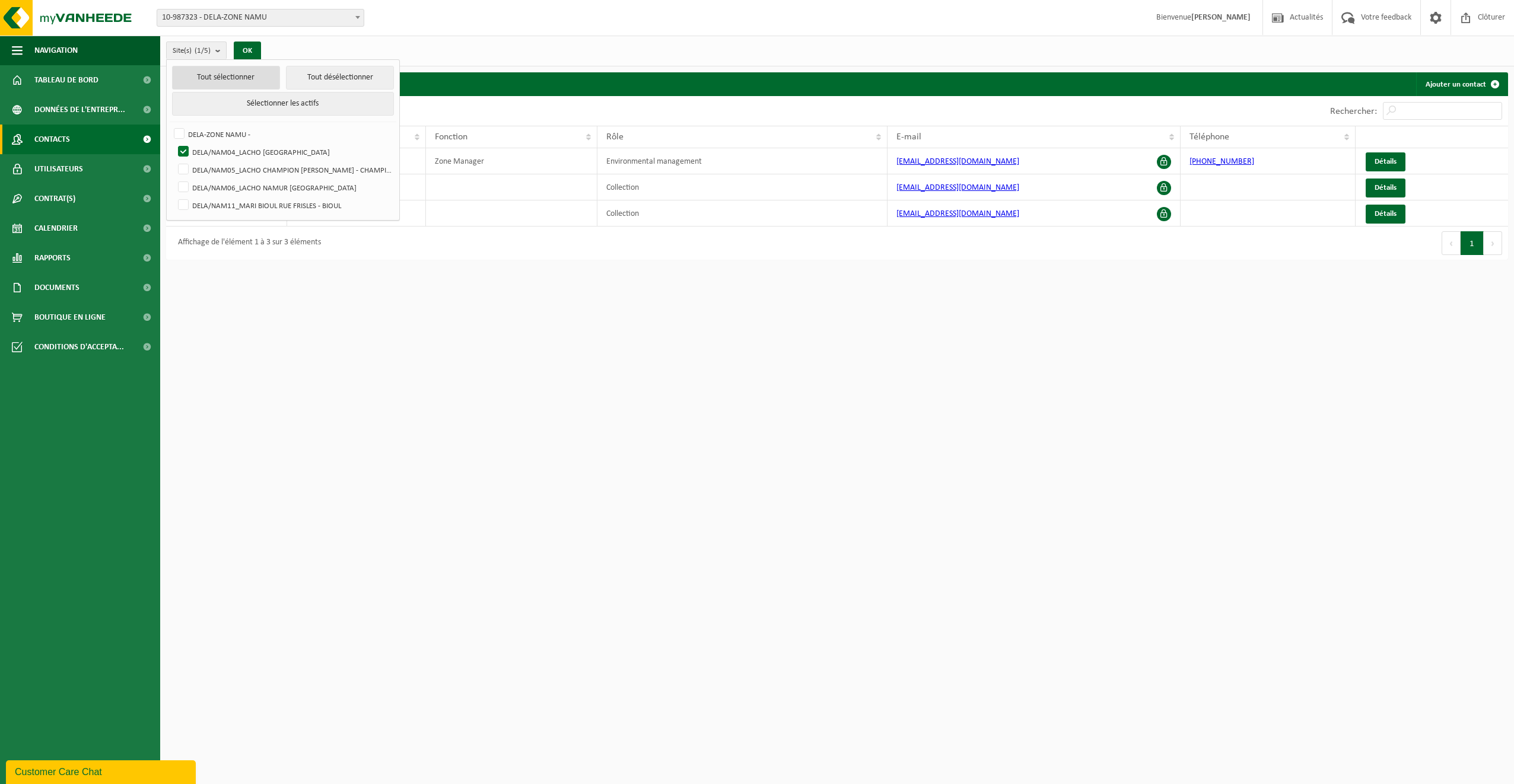
click at [241, 76] on button "Tout sélectionner" at bounding box center [226, 78] width 108 height 24
checkbox input "true"
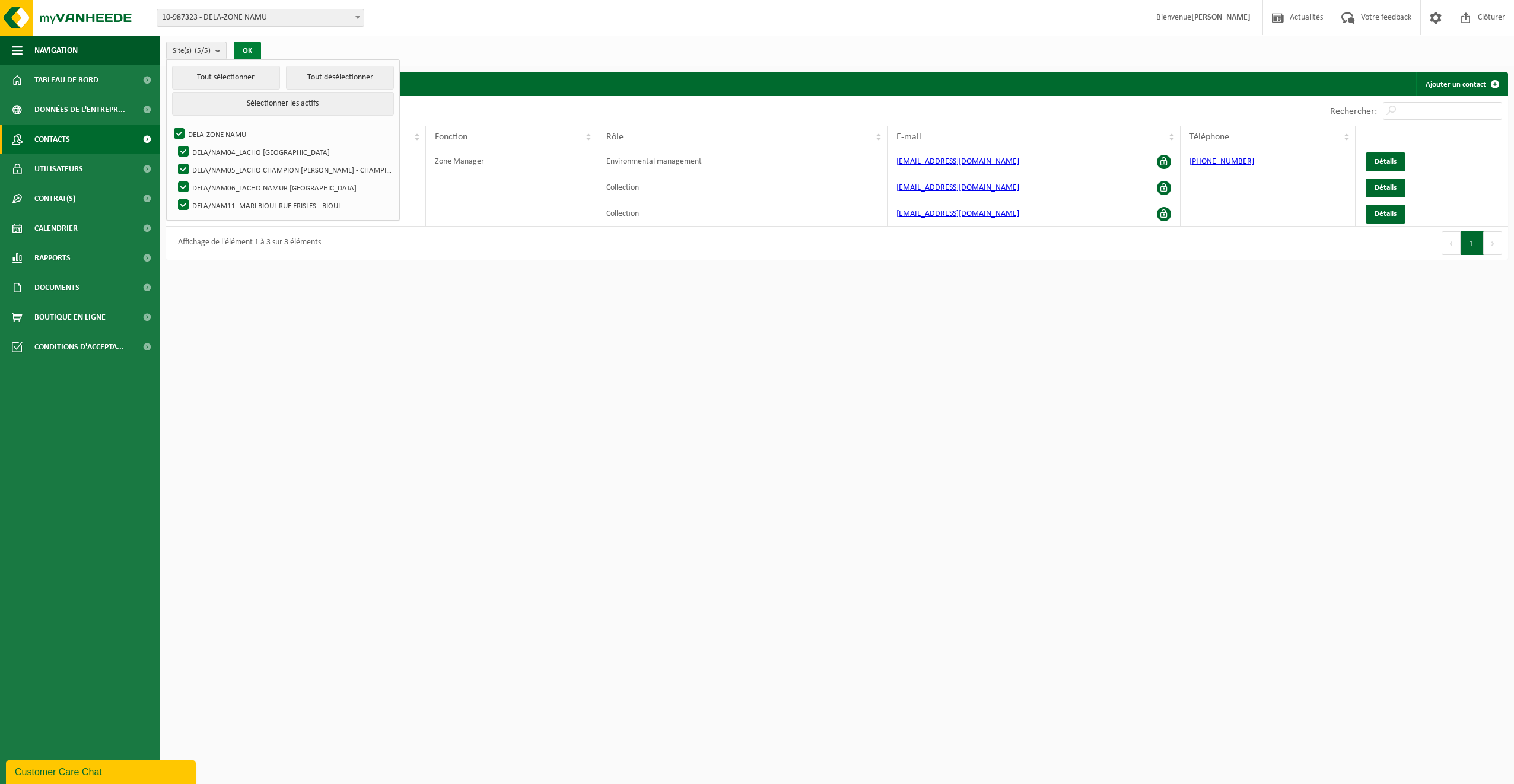
click at [250, 48] on button "OK" at bounding box center [248, 51] width 27 height 19
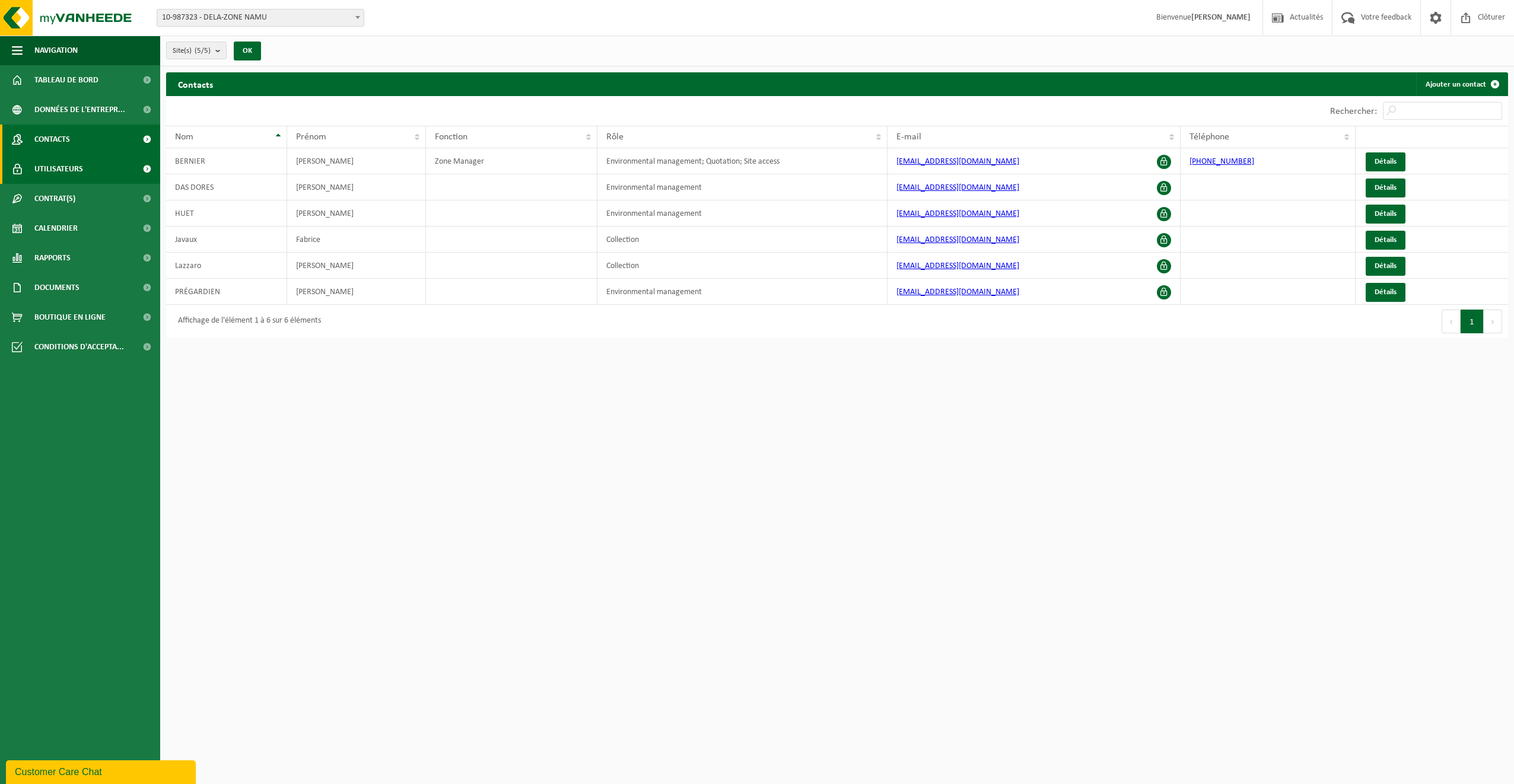
click at [87, 172] on link "Utilisateurs" at bounding box center [80, 169] width 160 height 30
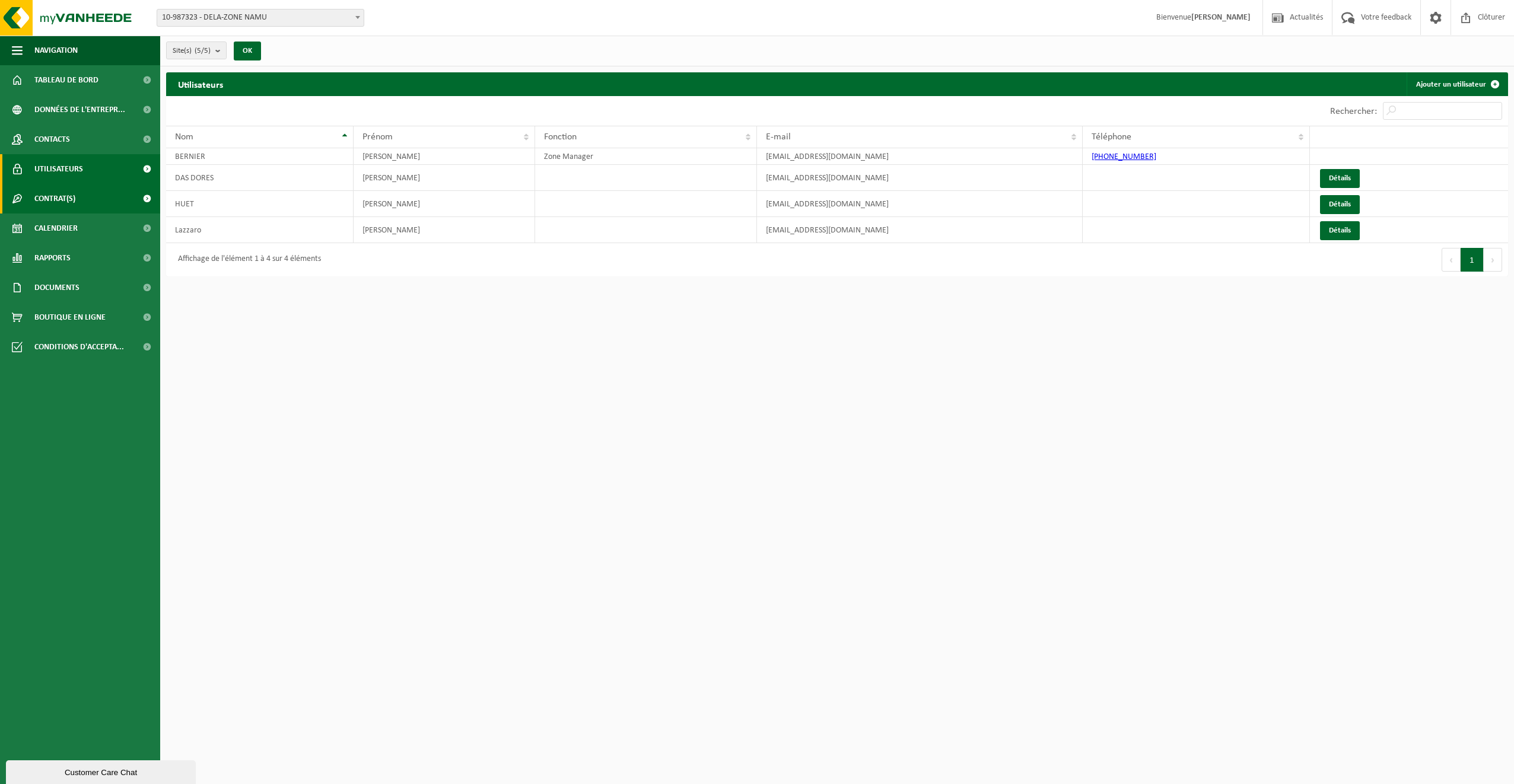
click at [78, 201] on link "Contrat(s)" at bounding box center [80, 199] width 160 height 30
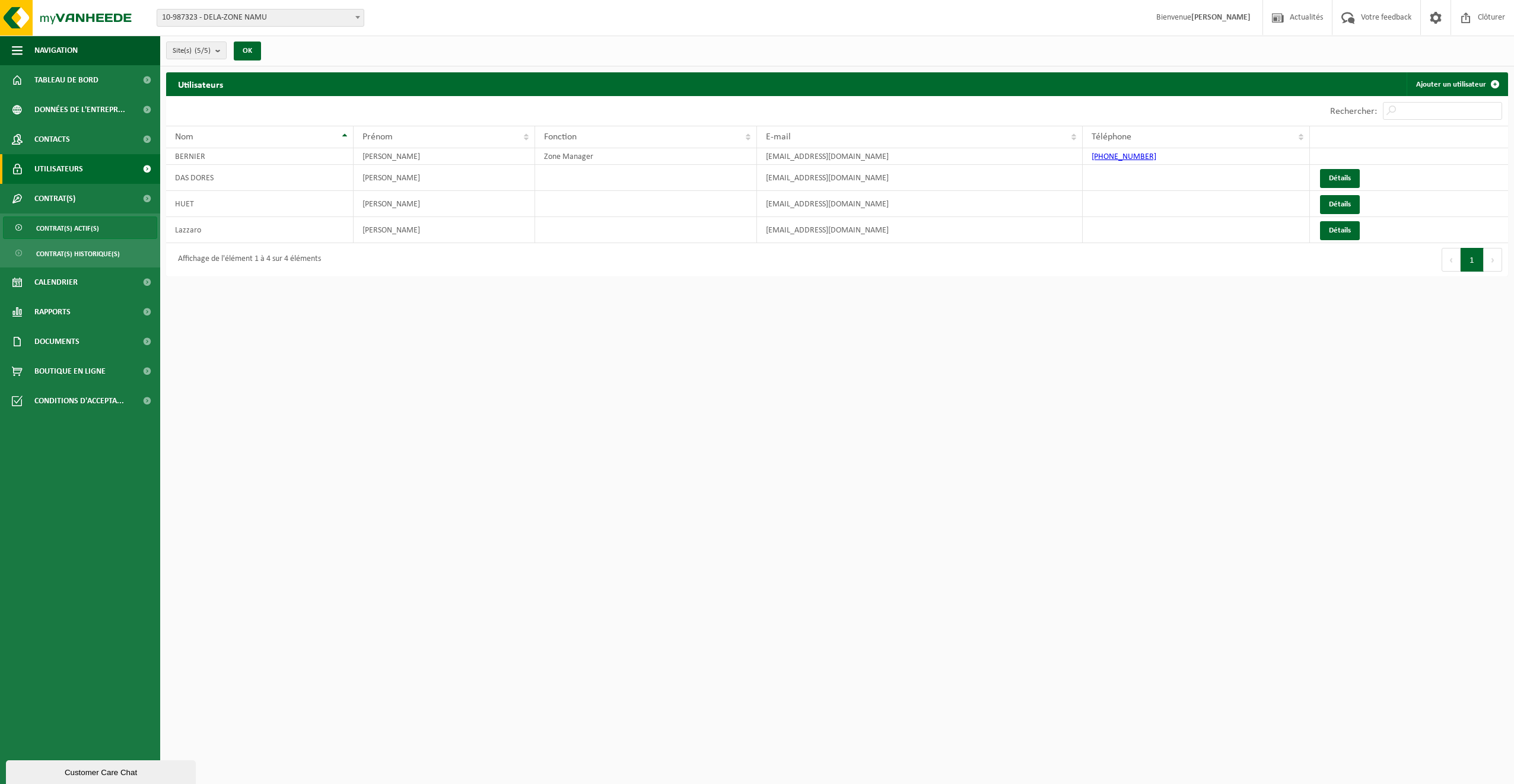
click at [78, 225] on span "Contrat(s) actif(s)" at bounding box center [67, 228] width 63 height 22
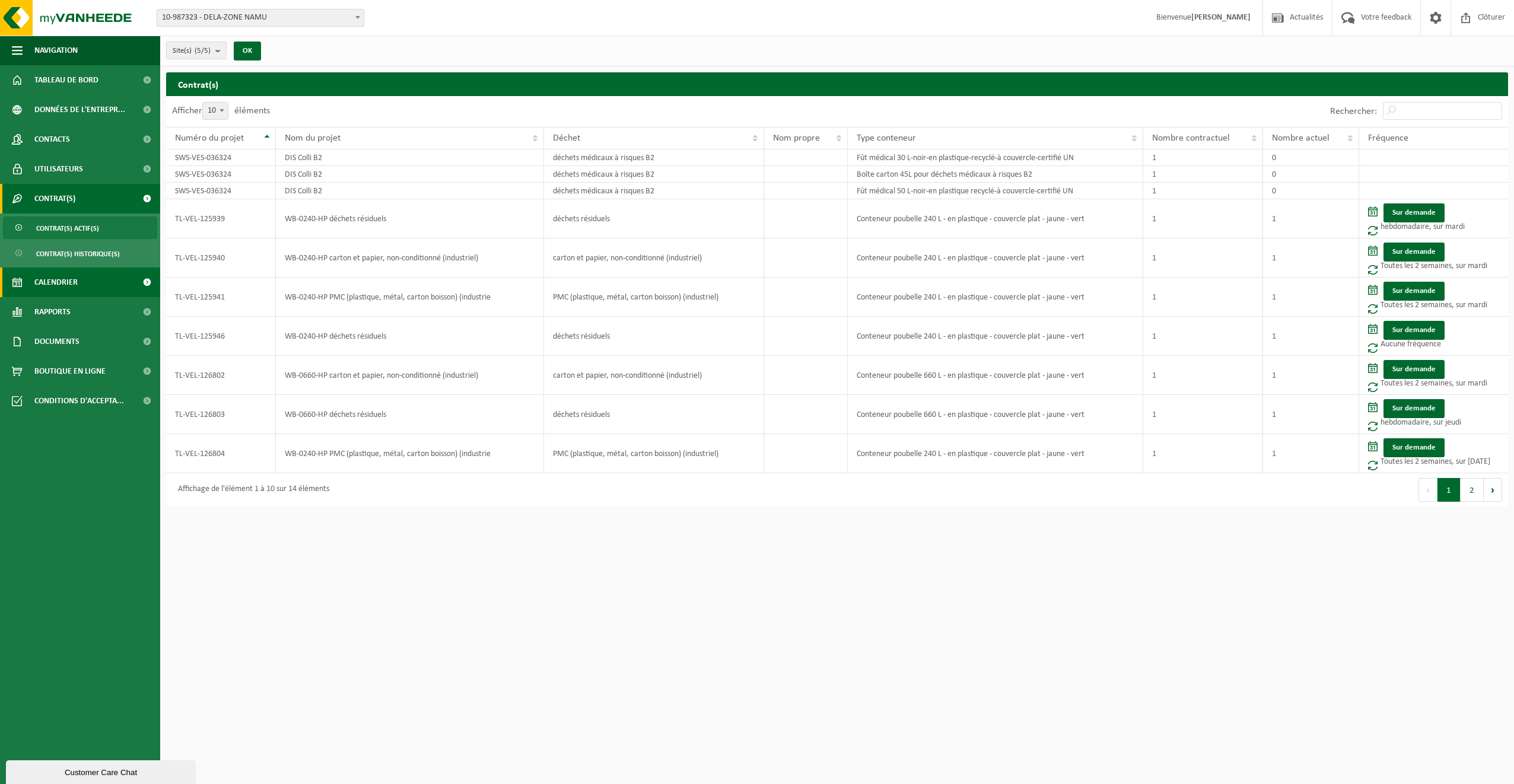
click at [86, 278] on link "Calendrier" at bounding box center [80, 282] width 160 height 30
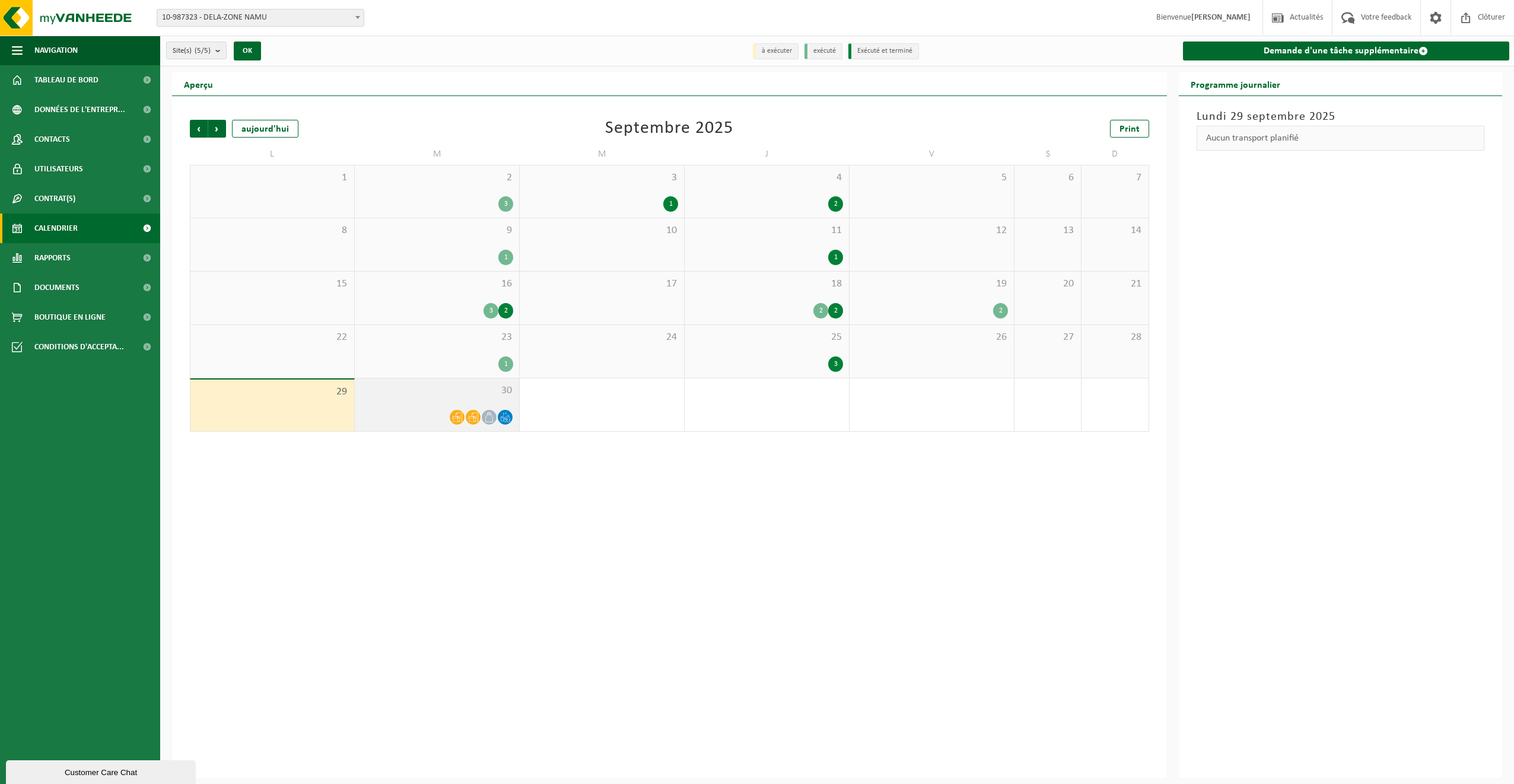
click at [471, 417] on icon at bounding box center [473, 417] width 10 height 9
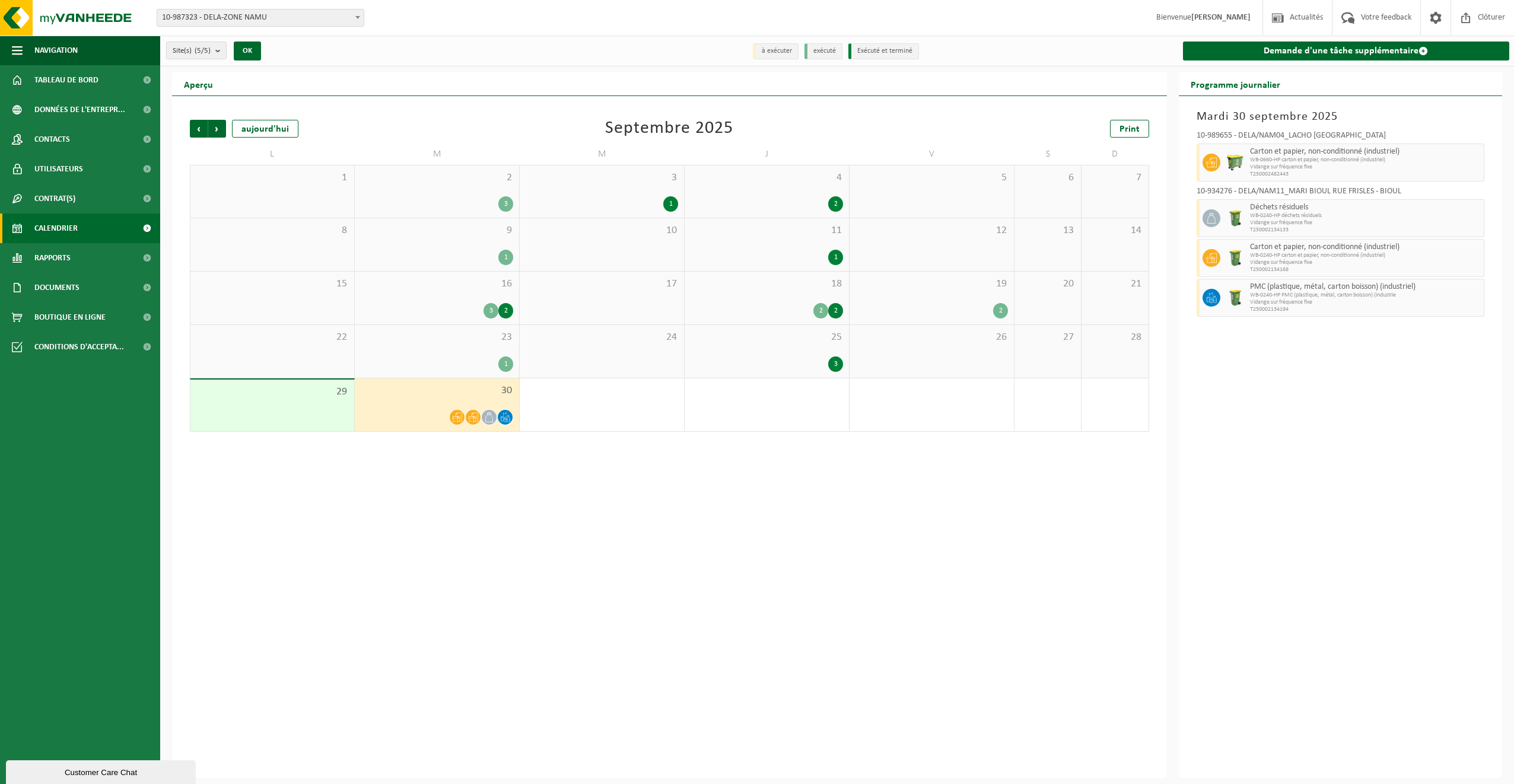
click at [464, 416] on span at bounding box center [457, 417] width 15 height 15
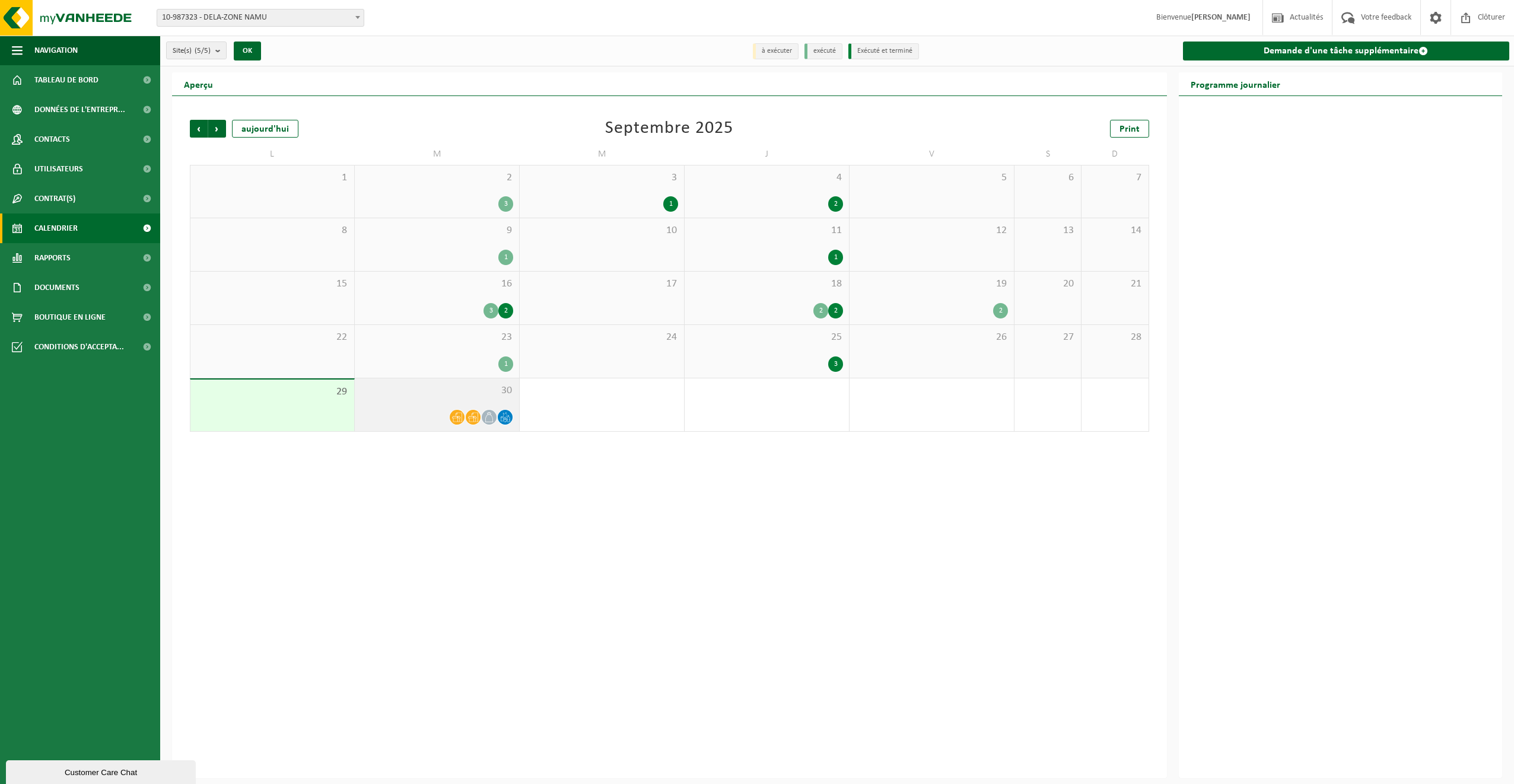
click at [464, 416] on span at bounding box center [457, 417] width 15 height 15
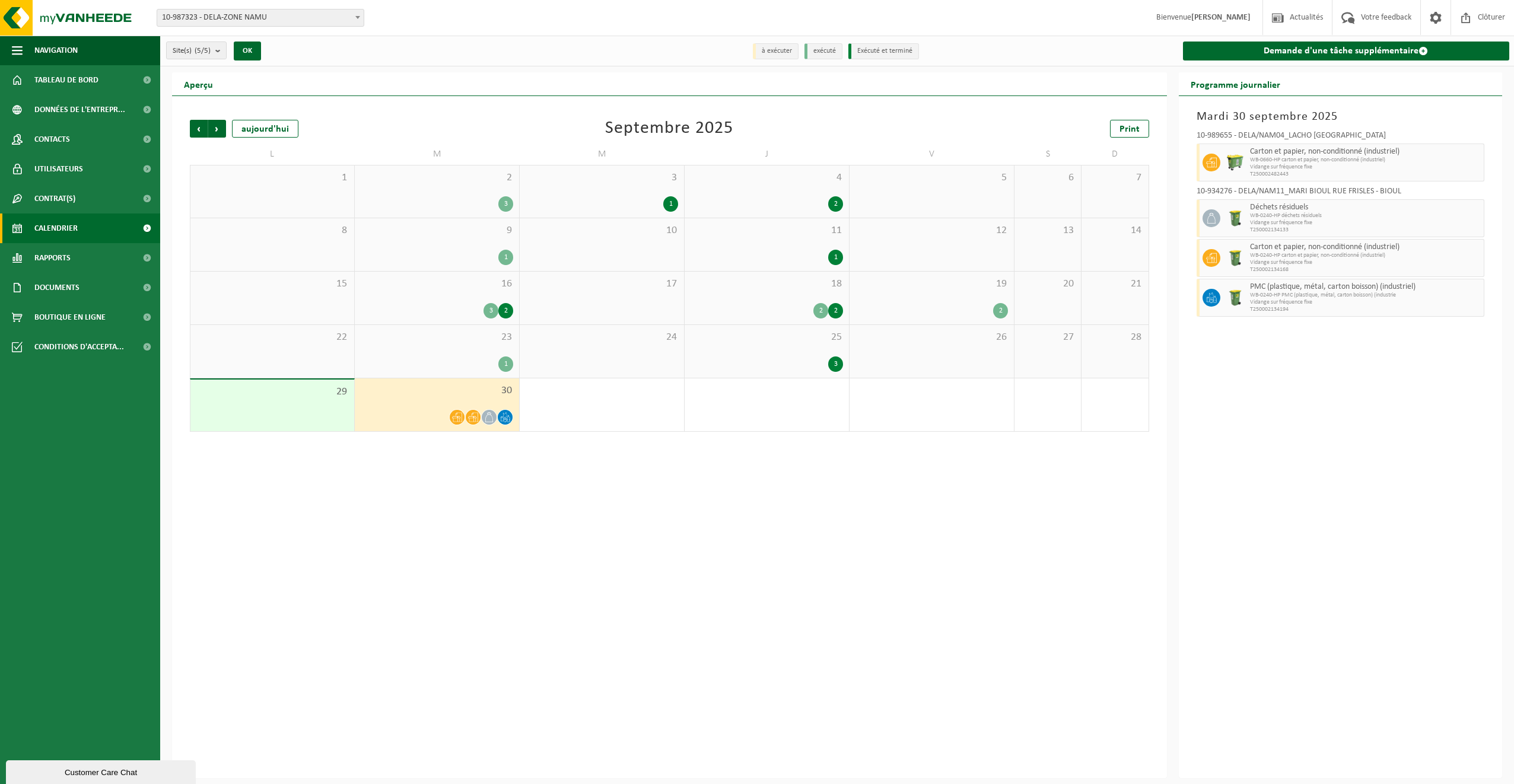
click at [400, 555] on div "Précédent Suivant aujourd'hui Septembre 2025 Print L M M J V S D 1 2 3 3 1 4 2 …" at bounding box center [669, 436] width 995 height 682
